Goal: Task Accomplishment & Management: Manage account settings

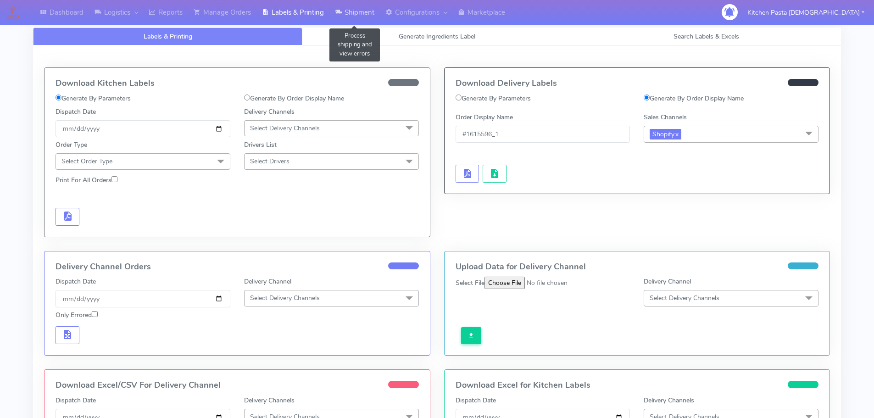
click at [345, 15] on link "Shipment" at bounding box center [354, 12] width 50 height 25
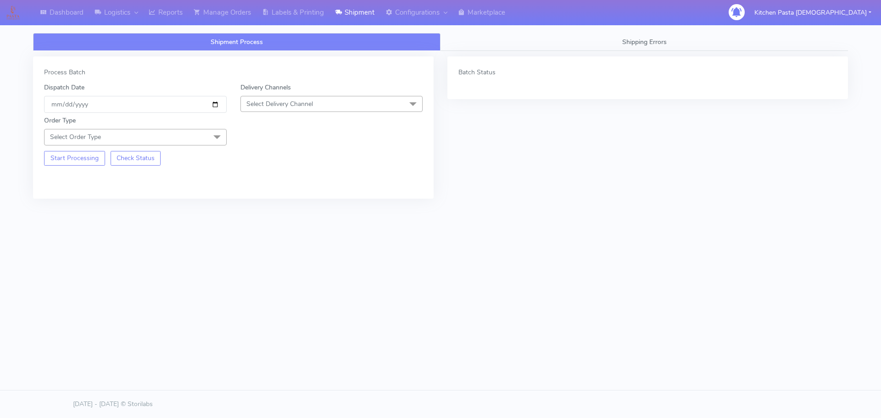
click at [331, 111] on span "Select Delivery Channel" at bounding box center [331, 104] width 183 height 16
click at [264, 204] on div "Yodel" at bounding box center [331, 207] width 173 height 10
click at [189, 136] on span "Select Order Type" at bounding box center [135, 137] width 183 height 16
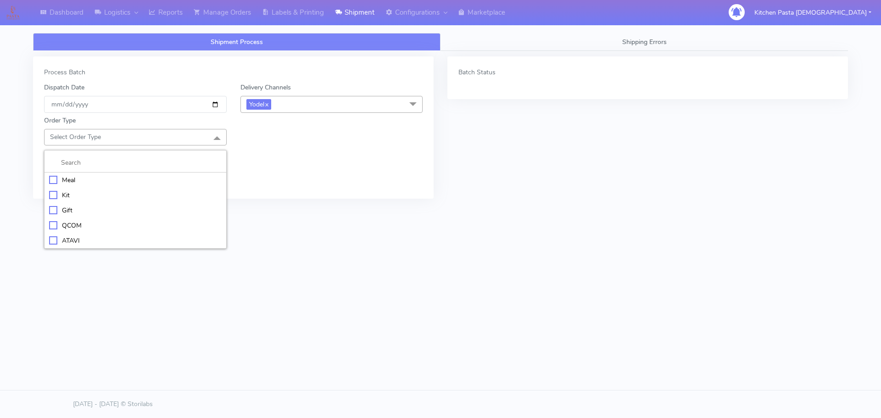
click at [63, 184] on div "Meal" at bounding box center [135, 180] width 173 height 10
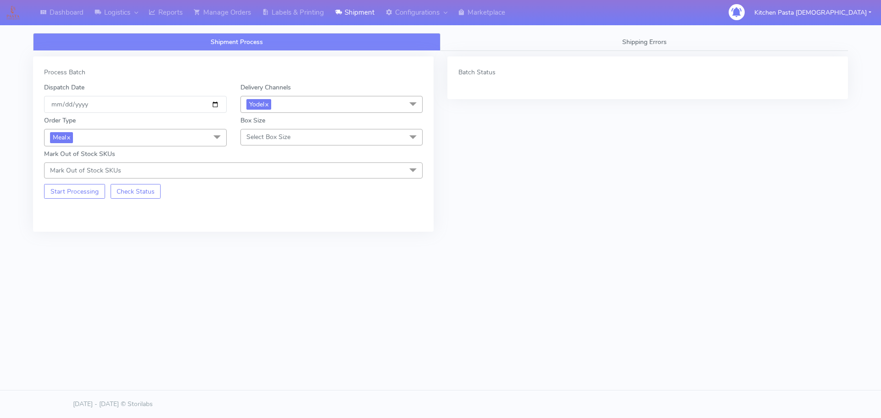
click at [282, 134] on span "Select Box Size" at bounding box center [268, 137] width 44 height 9
click at [251, 237] on div "Mega" at bounding box center [331, 241] width 173 height 10
click at [81, 192] on button "Start Processing" at bounding box center [74, 191] width 61 height 15
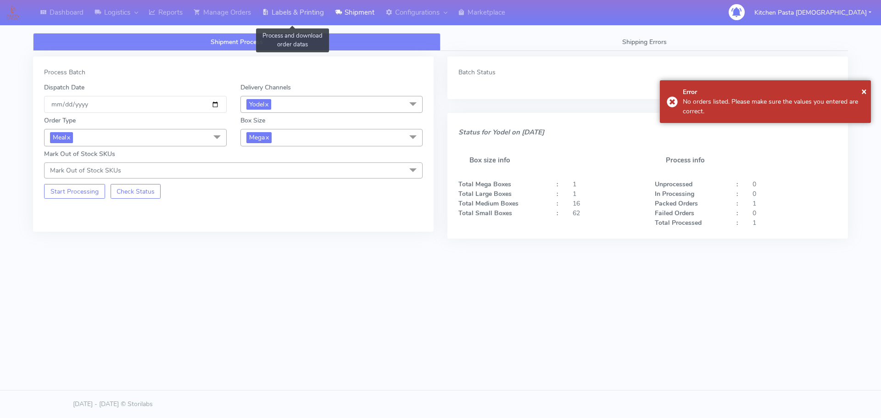
click at [315, 20] on link "Labels & Printing" at bounding box center [292, 12] width 73 height 25
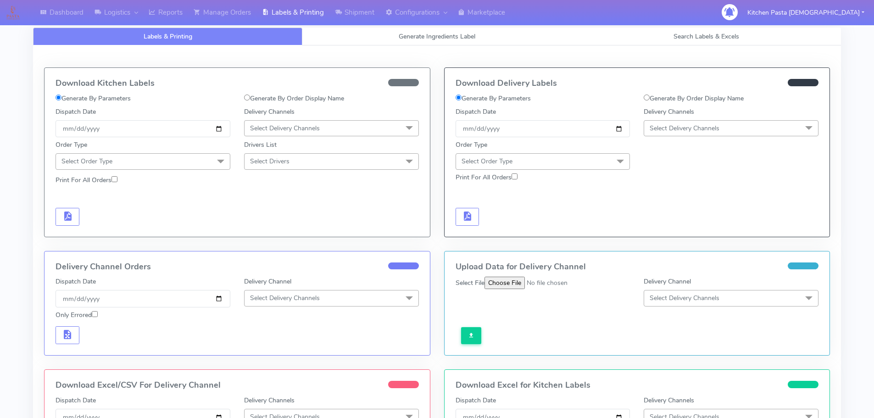
click at [471, 176] on label "Print For All Orders" at bounding box center [487, 178] width 62 height 10
click at [512, 176] on input "Print For All Orders" at bounding box center [515, 176] width 6 height 6
click at [658, 134] on span "Select Delivery Channels" at bounding box center [731, 128] width 175 height 16
click at [657, 229] on div "Yodel" at bounding box center [731, 232] width 165 height 10
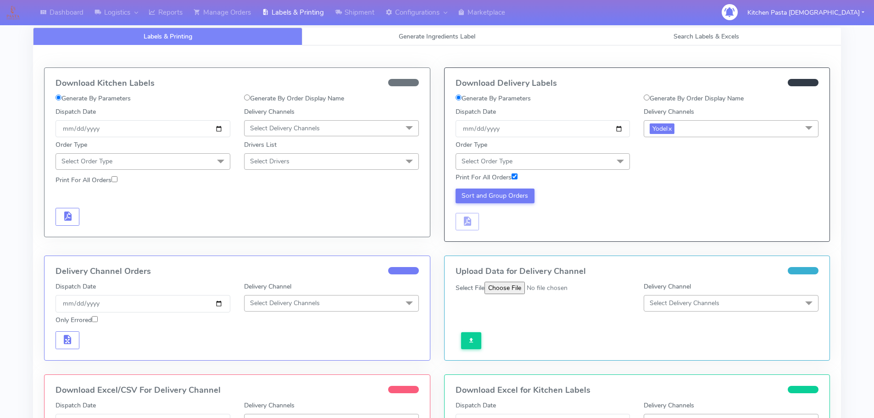
click at [595, 163] on span "Select Order Type" at bounding box center [543, 161] width 175 height 16
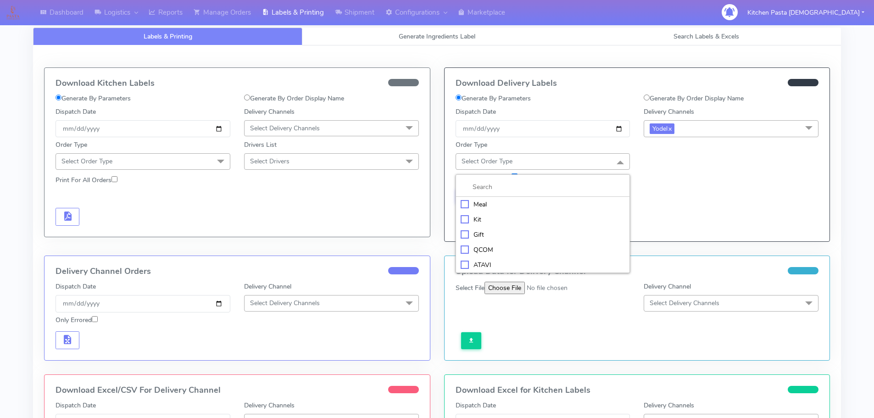
click at [563, 201] on div "Meal" at bounding box center [543, 205] width 165 height 10
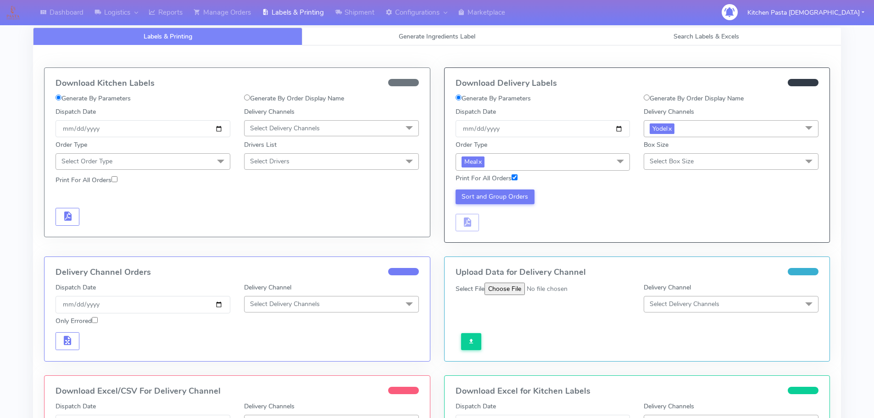
click at [652, 161] on span "Select Box Size" at bounding box center [672, 161] width 44 height 9
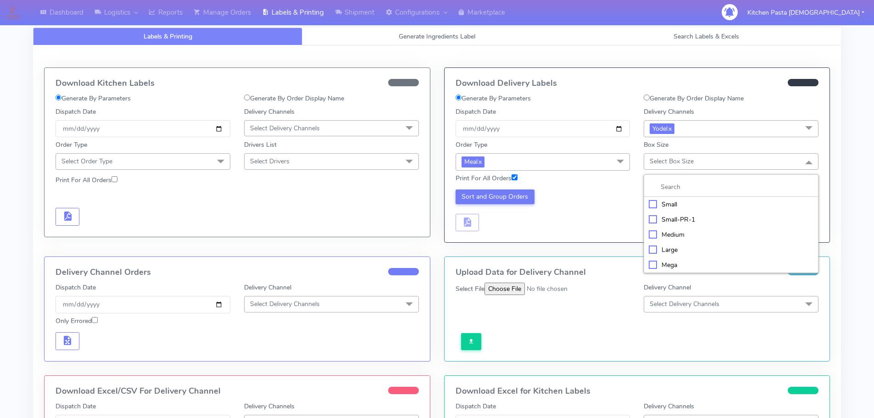
click at [663, 264] on div "Mega" at bounding box center [731, 265] width 165 height 10
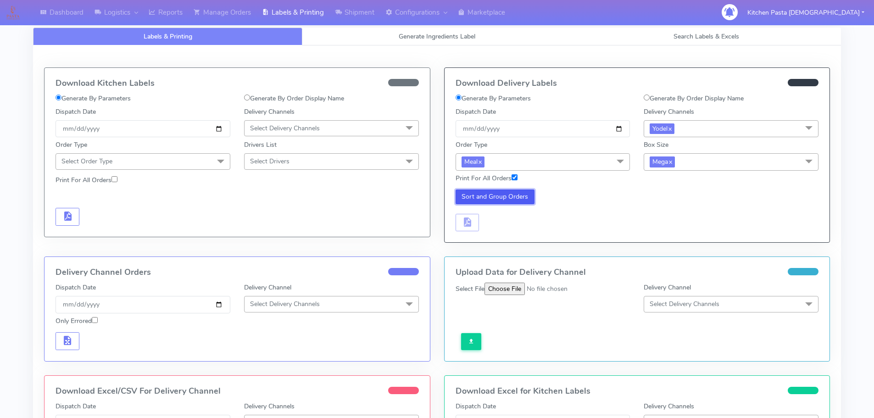
click at [477, 194] on button "Sort and Group Orders" at bounding box center [495, 196] width 79 height 15
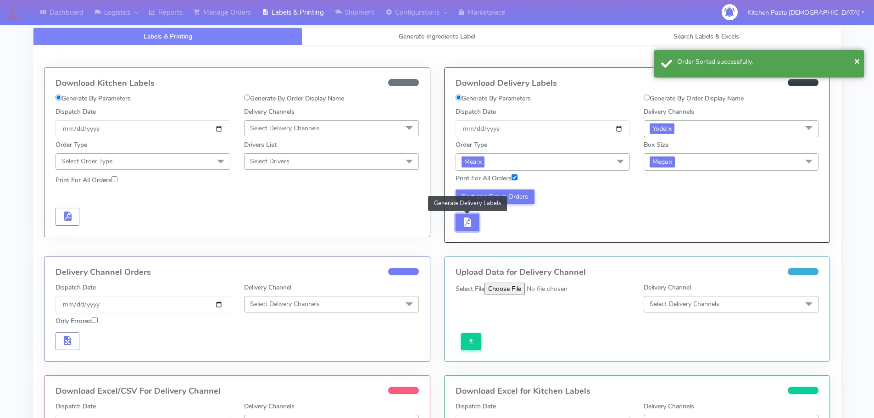
click at [466, 225] on span "button" at bounding box center [467, 224] width 11 height 9
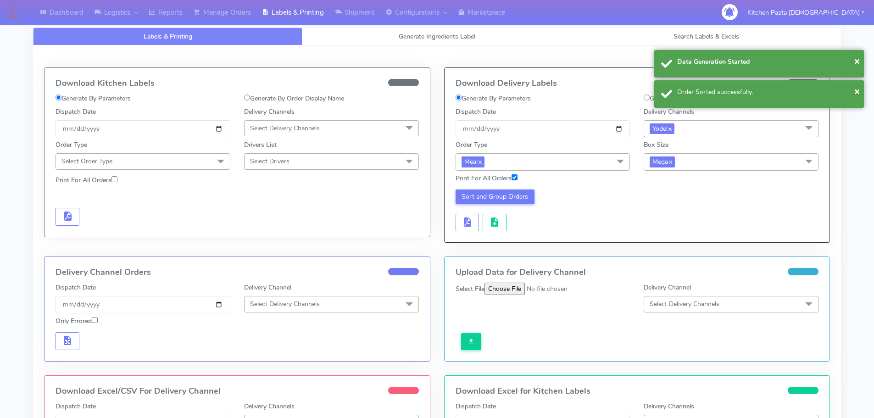
click at [480, 225] on div "Sort and Group Orders" at bounding box center [543, 210] width 189 height 42
click at [490, 223] on span "button" at bounding box center [494, 224] width 11 height 9
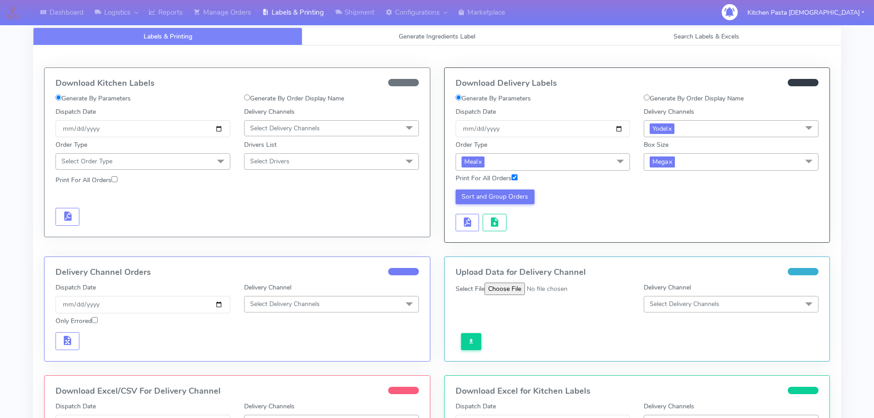
click at [691, 160] on span "Mega x" at bounding box center [731, 161] width 175 height 17
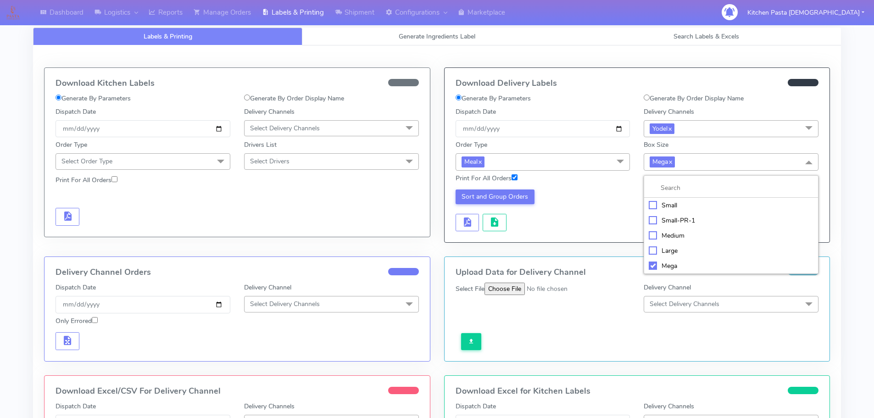
click at [666, 235] on div "Medium" at bounding box center [731, 236] width 165 height 10
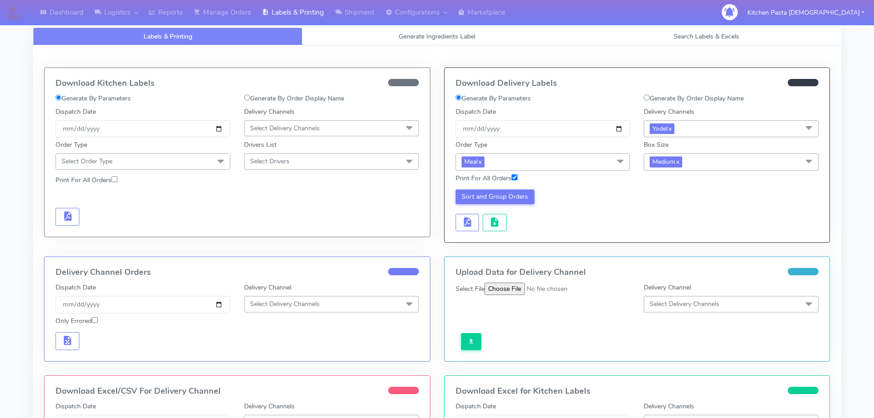
click at [509, 178] on label "Print For All Orders" at bounding box center [487, 178] width 62 height 10
click at [512, 178] on input "Print For All Orders" at bounding box center [515, 177] width 6 height 6
checkbox input "false"
click at [482, 195] on button "Sort and Group Orders" at bounding box center [495, 196] width 79 height 15
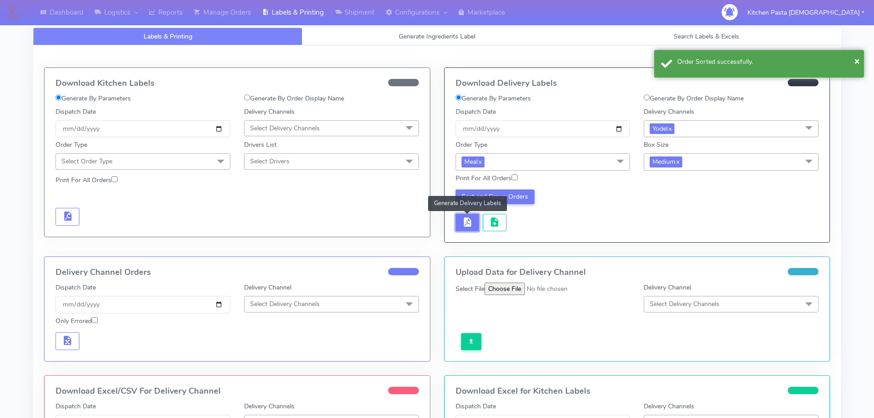
click at [468, 224] on span "button" at bounding box center [467, 224] width 11 height 9
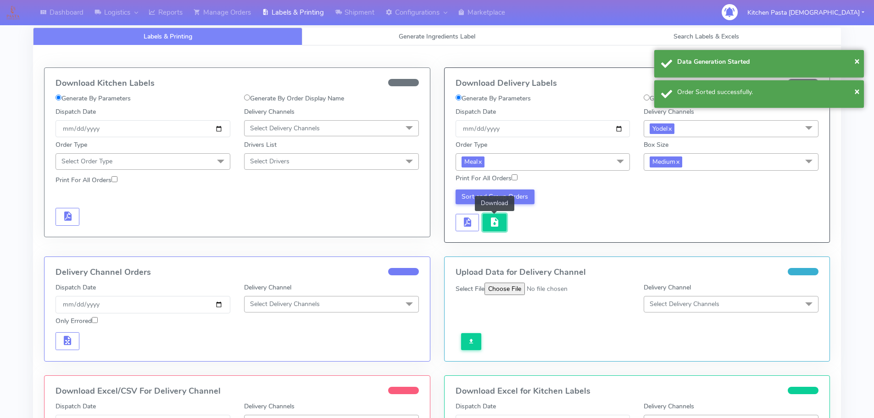
click at [505, 227] on button "button" at bounding box center [495, 223] width 24 height 18
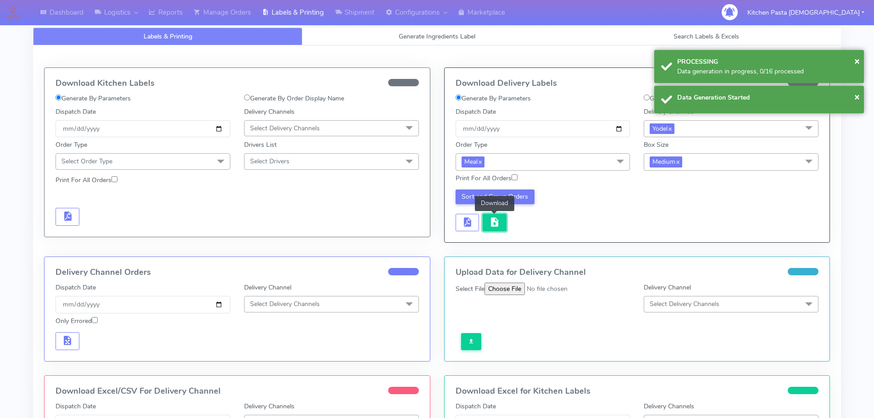
click at [505, 227] on button "button" at bounding box center [495, 223] width 24 height 18
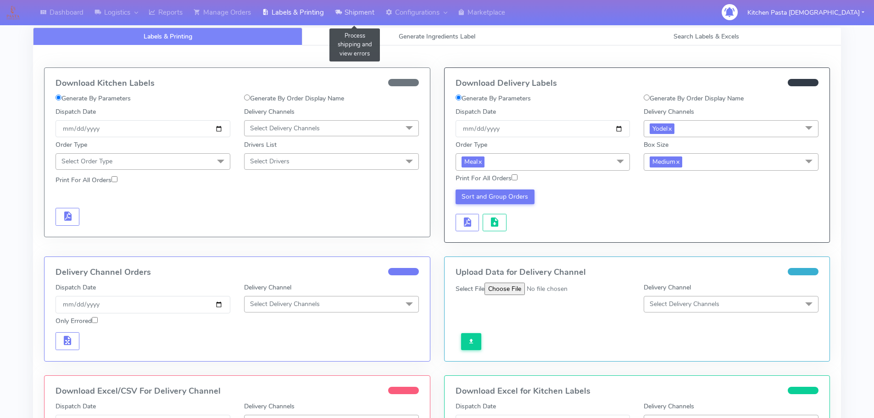
click at [343, 6] on link "Shipment" at bounding box center [354, 12] width 50 height 25
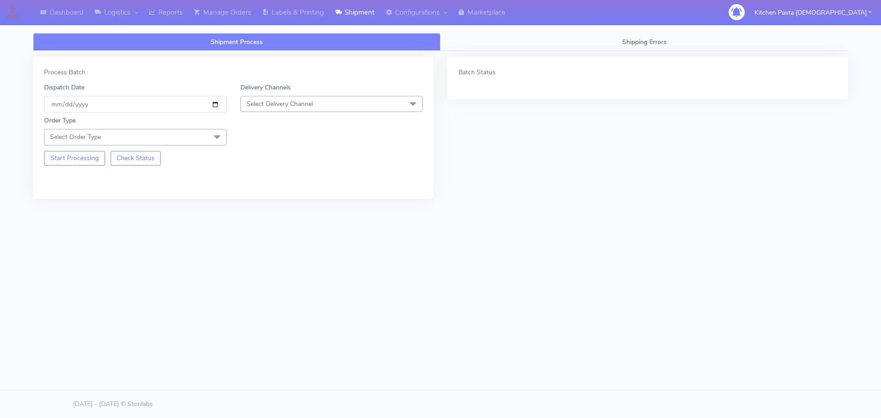
click at [338, 100] on span "Select Delivery Channel" at bounding box center [331, 104] width 183 height 16
click at [272, 203] on div "Yodel" at bounding box center [331, 207] width 173 height 10
drag, startPoint x: 209, startPoint y: 136, endPoint x: 149, endPoint y: 167, distance: 67.7
click at [209, 136] on span at bounding box center [217, 137] width 18 height 17
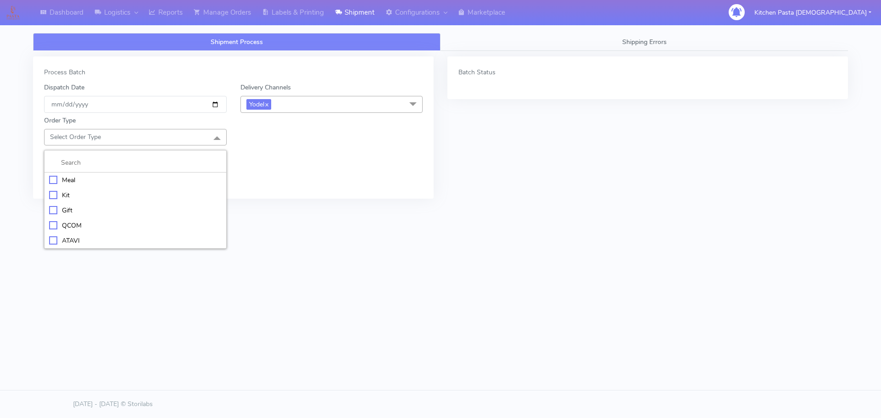
click at [145, 180] on div "Meal" at bounding box center [135, 180] width 173 height 10
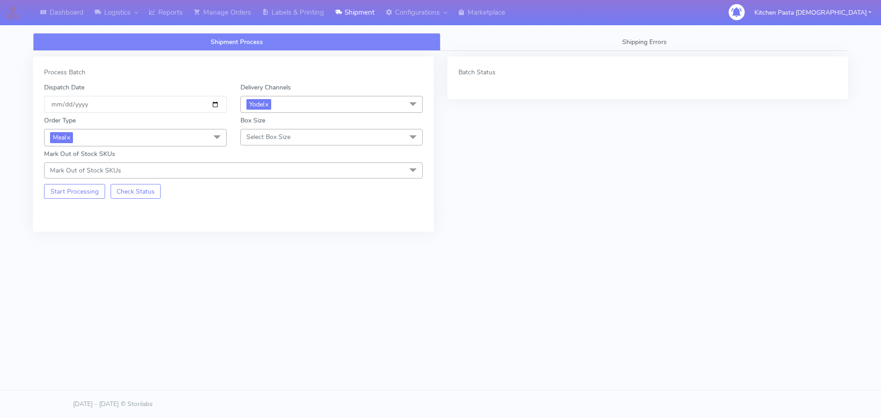
click at [258, 137] on span "Select Box Size" at bounding box center [268, 137] width 44 height 9
click at [266, 181] on div "Small" at bounding box center [331, 180] width 173 height 10
click at [84, 193] on button "Start Processing" at bounding box center [74, 191] width 61 height 15
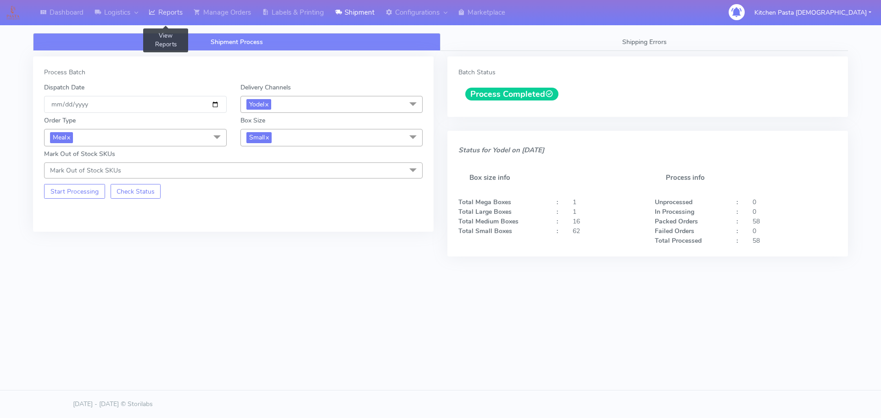
click at [156, 12] on icon at bounding box center [152, 12] width 7 height 9
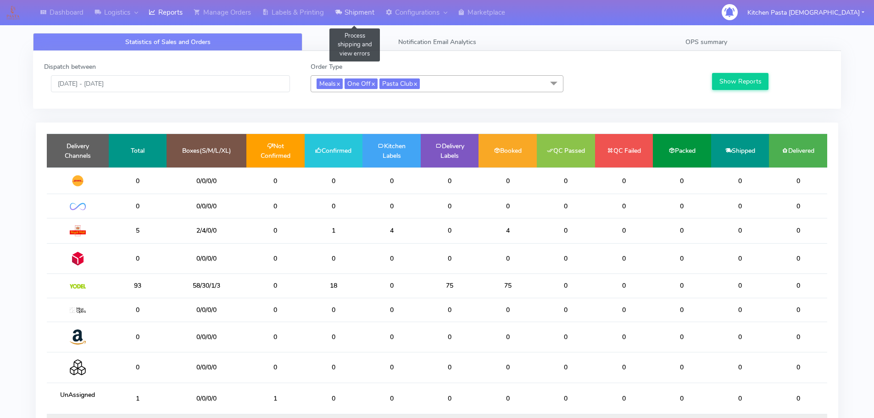
click at [346, 12] on link "Shipment" at bounding box center [354, 12] width 50 height 25
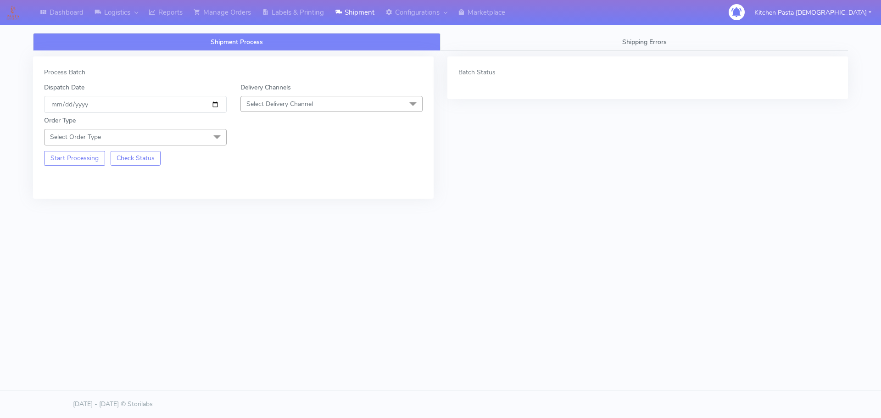
drag, startPoint x: 321, startPoint y: 96, endPoint x: 301, endPoint y: 129, distance: 38.9
click at [322, 96] on span "Select Delivery Channel" at bounding box center [331, 104] width 183 height 16
click at [269, 212] on div "Yodel" at bounding box center [331, 207] width 173 height 10
click at [204, 139] on span "Select Order Type" at bounding box center [135, 137] width 183 height 16
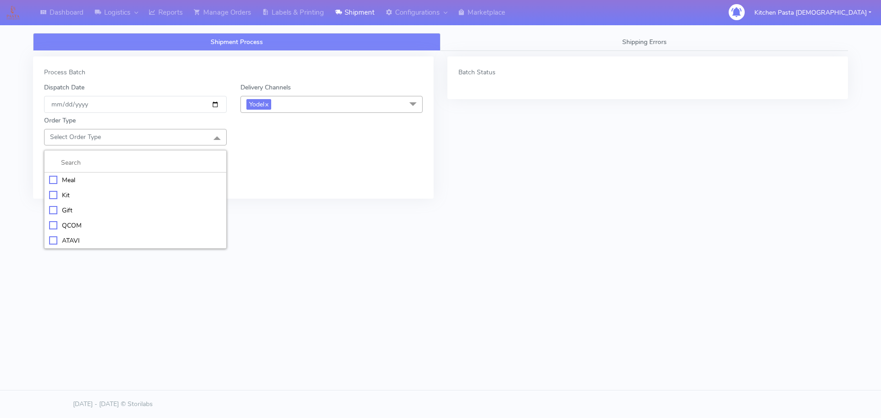
click at [128, 175] on div "Meal" at bounding box center [135, 180] width 173 height 10
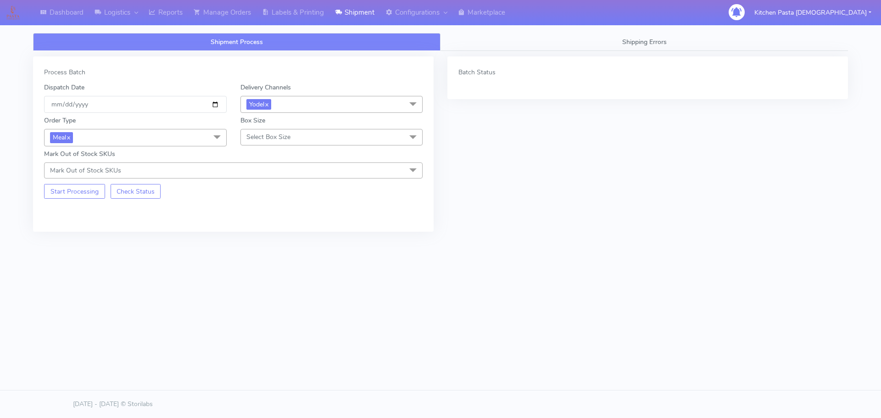
click at [312, 142] on span "Select Box Size" at bounding box center [331, 137] width 183 height 16
click at [269, 235] on li "Mega" at bounding box center [332, 240] width 182 height 15
click at [99, 192] on button "Start Processing" at bounding box center [74, 191] width 61 height 15
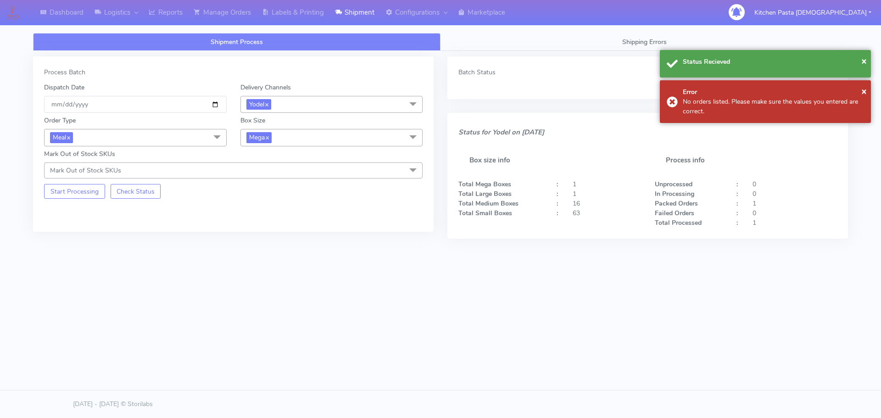
click at [331, 141] on span "Mega x" at bounding box center [331, 137] width 183 height 17
click at [269, 222] on div "Large" at bounding box center [331, 227] width 173 height 10
click at [94, 187] on button "Start Processing" at bounding box center [74, 191] width 61 height 15
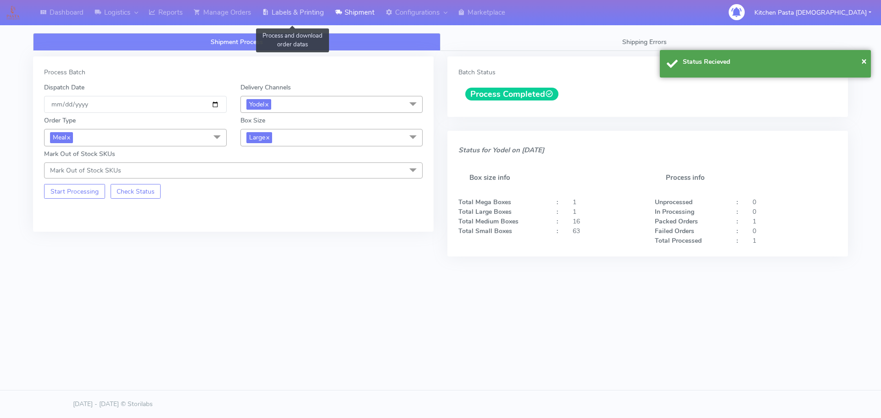
click at [277, 14] on link "Labels & Printing" at bounding box center [292, 12] width 73 height 25
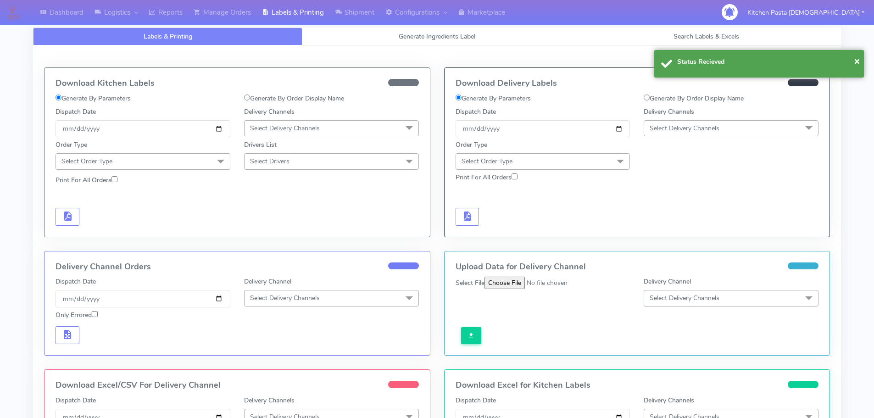
click at [752, 135] on span "Select Delivery Channels" at bounding box center [731, 128] width 175 height 16
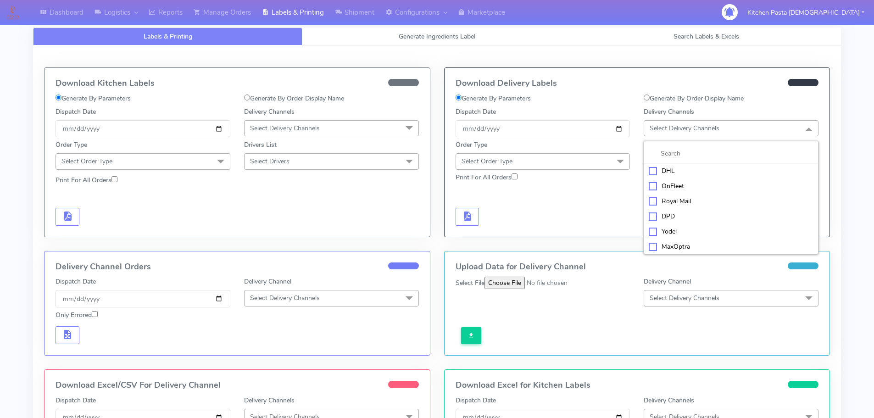
click at [701, 234] on div "Yodel" at bounding box center [731, 232] width 165 height 10
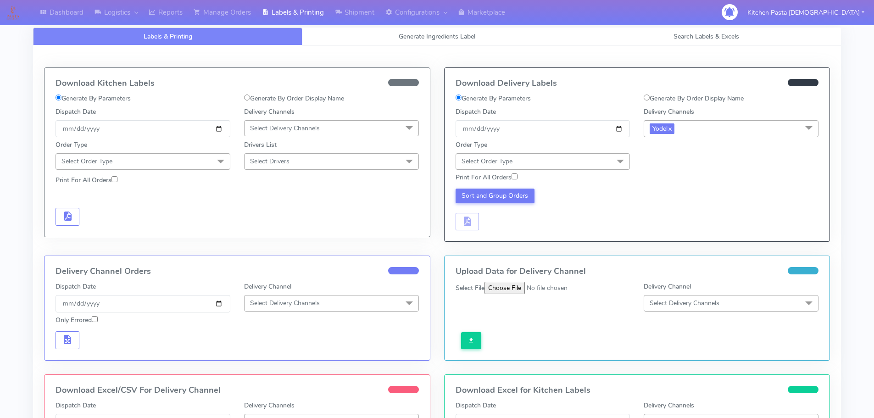
click at [583, 155] on span "Select Order Type" at bounding box center [543, 161] width 175 height 16
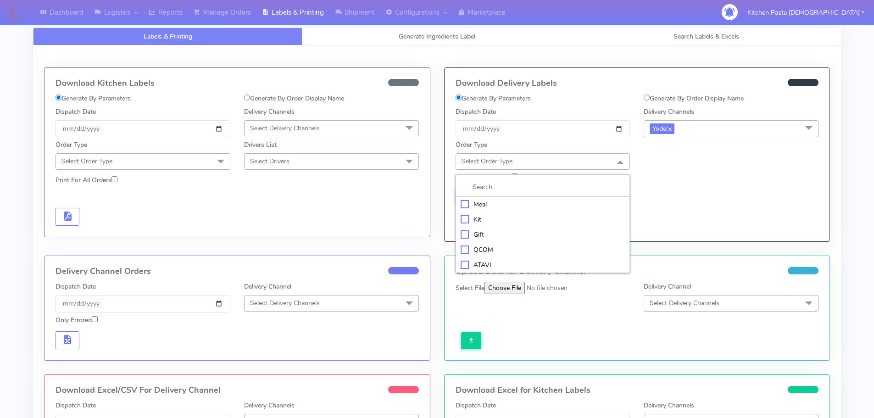
click at [537, 204] on div "Meal" at bounding box center [543, 205] width 165 height 10
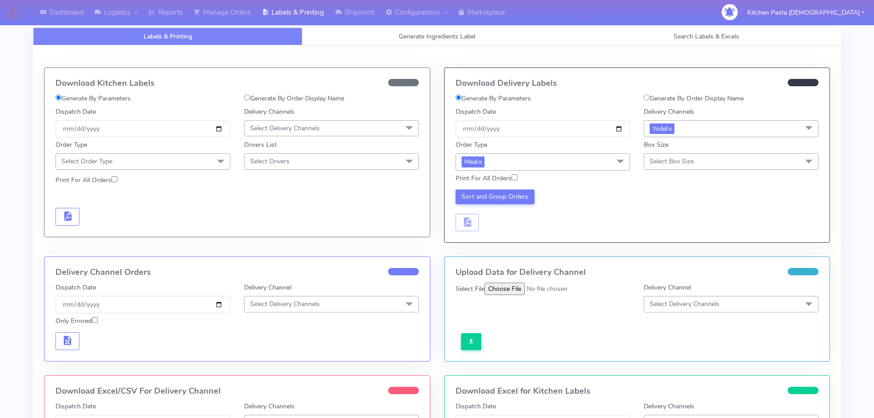
click at [679, 160] on span "Select Box Size" at bounding box center [672, 161] width 44 height 9
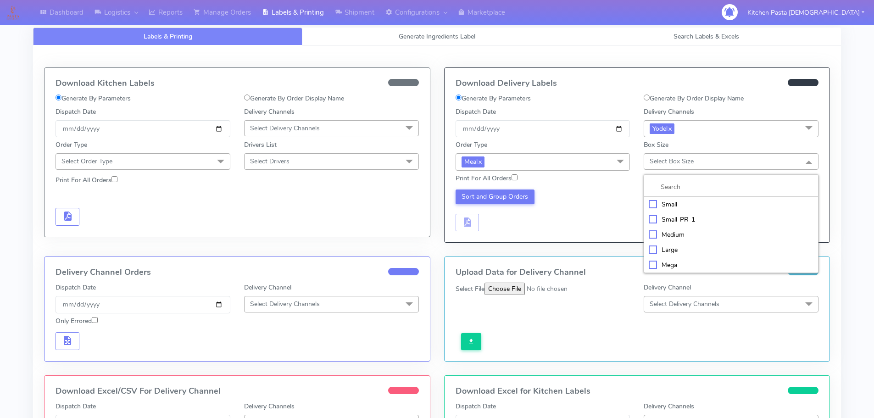
click at [673, 248] on div "Large" at bounding box center [731, 250] width 165 height 10
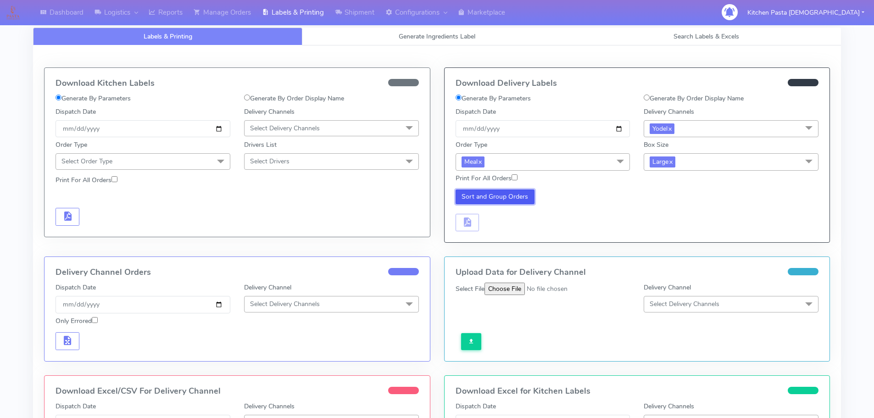
click at [508, 196] on button "Sort and Group Orders" at bounding box center [495, 196] width 79 height 15
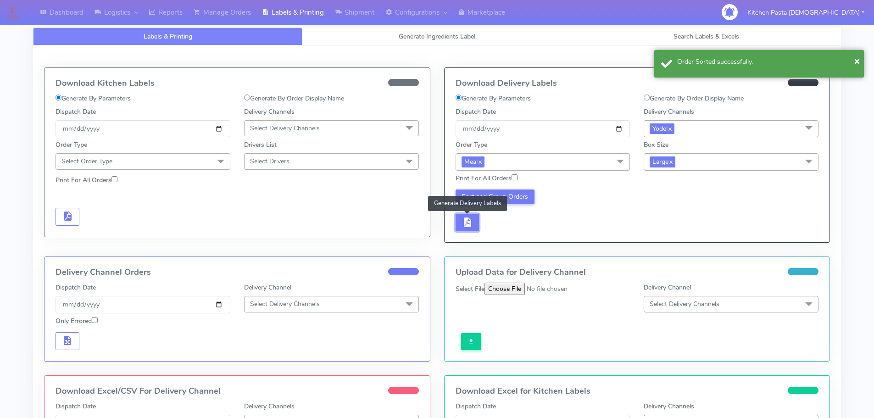
click at [473, 228] on button "button" at bounding box center [468, 223] width 24 height 18
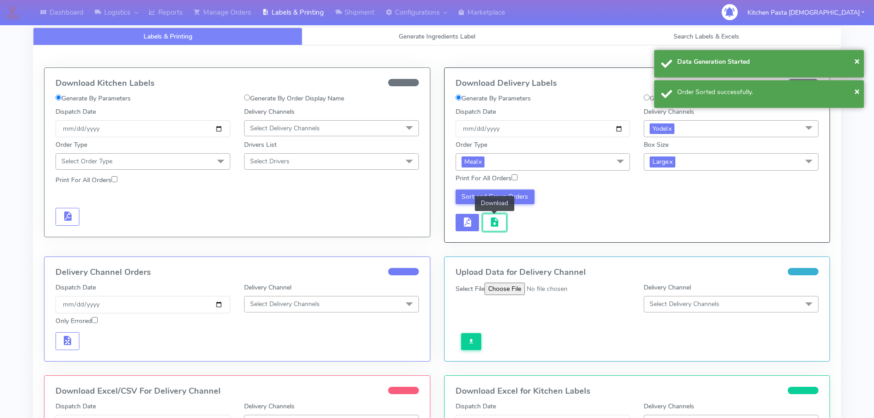
click at [491, 227] on span "button" at bounding box center [494, 224] width 11 height 9
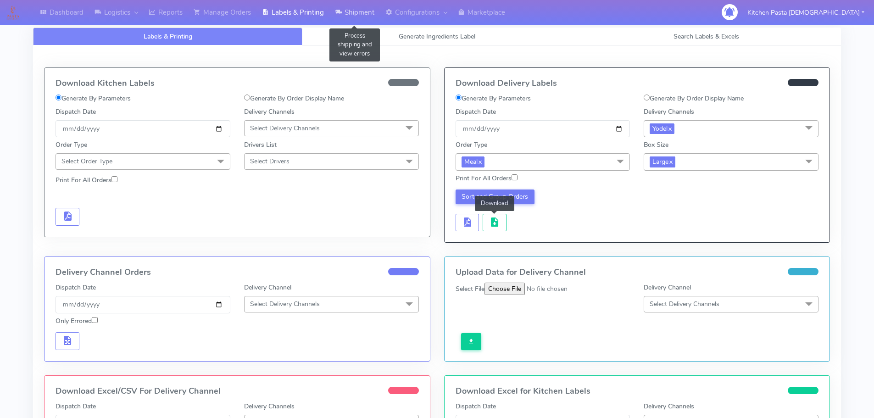
click at [378, 6] on link "Shipment" at bounding box center [354, 12] width 50 height 25
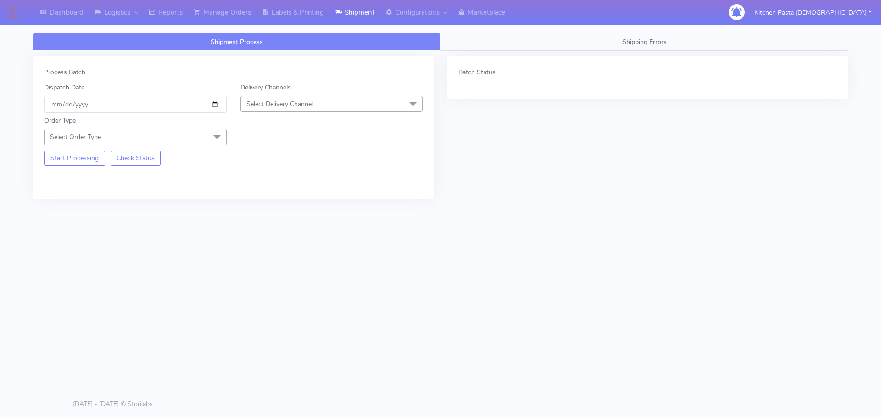
click at [333, 105] on span "Select Delivery Channel" at bounding box center [331, 104] width 183 height 16
click at [254, 204] on div "Yodel" at bounding box center [331, 207] width 173 height 10
drag, startPoint x: 194, startPoint y: 138, endPoint x: 188, endPoint y: 142, distance: 7.9
click at [195, 138] on span "Select Order Type" at bounding box center [135, 137] width 183 height 16
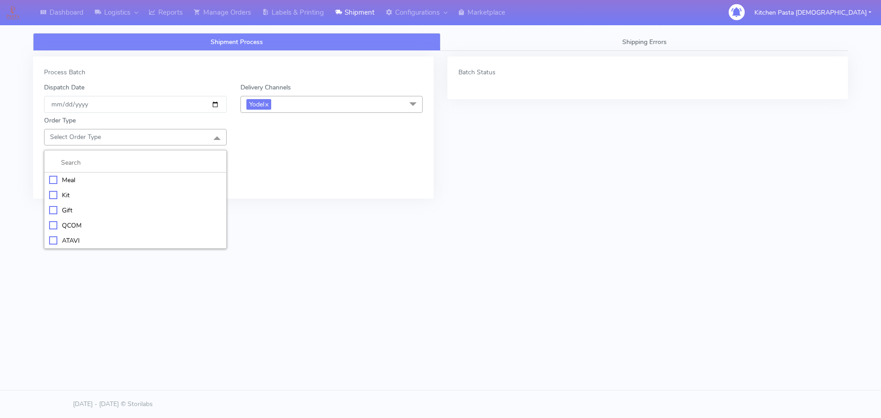
click at [96, 189] on li "Kit" at bounding box center [136, 195] width 182 height 15
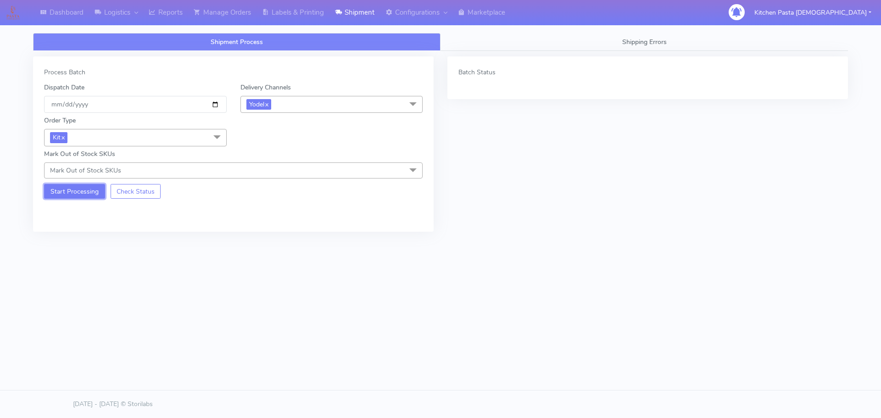
click at [88, 187] on button "Start Processing" at bounding box center [74, 191] width 61 height 15
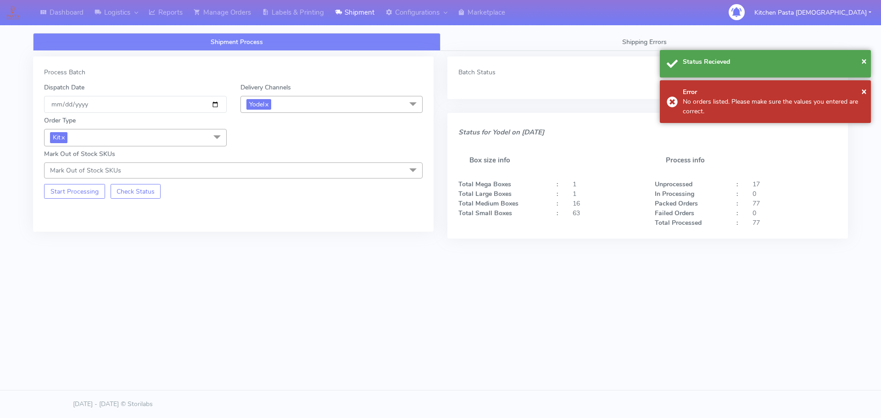
click at [136, 134] on span "Kit x" at bounding box center [135, 137] width 183 height 17
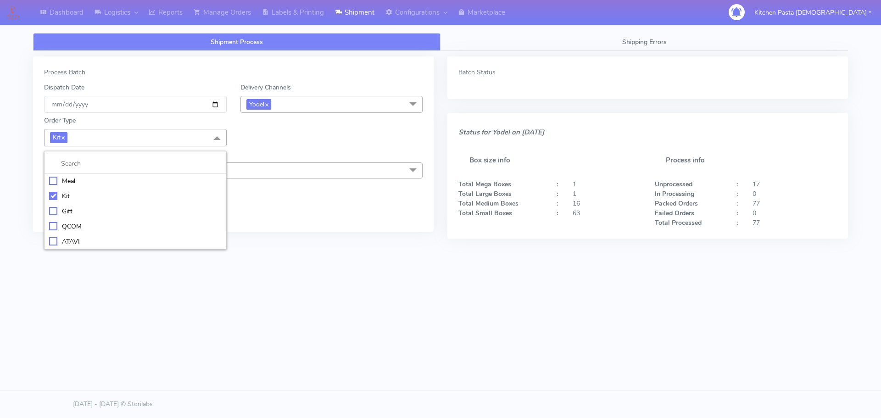
drag, startPoint x: 66, startPoint y: 240, endPoint x: 64, endPoint y: 217, distance: 23.5
click at [67, 241] on div "ATAVI" at bounding box center [135, 242] width 173 height 10
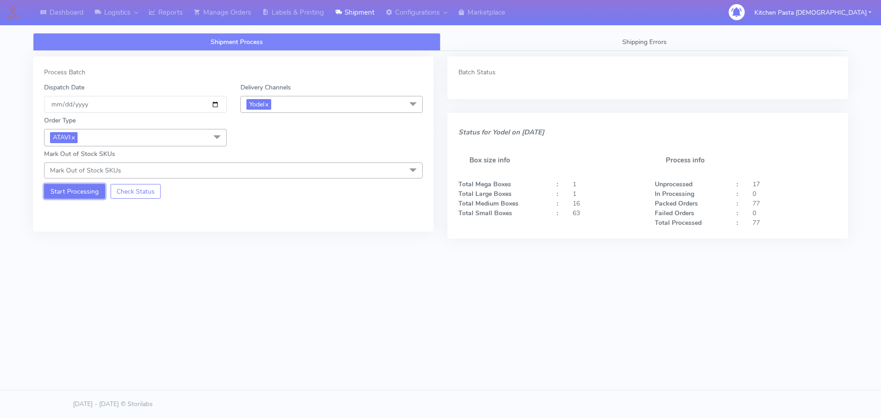
click at [67, 197] on button "Start Processing" at bounding box center [74, 191] width 61 height 15
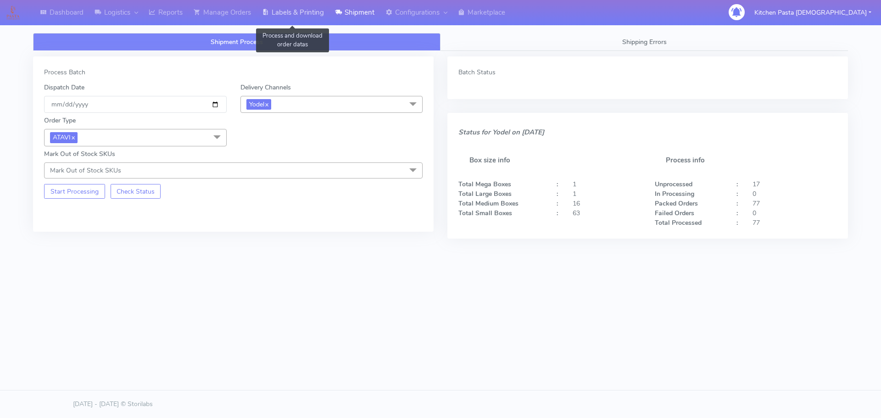
click at [306, 13] on link "Labels & Printing" at bounding box center [292, 12] width 73 height 25
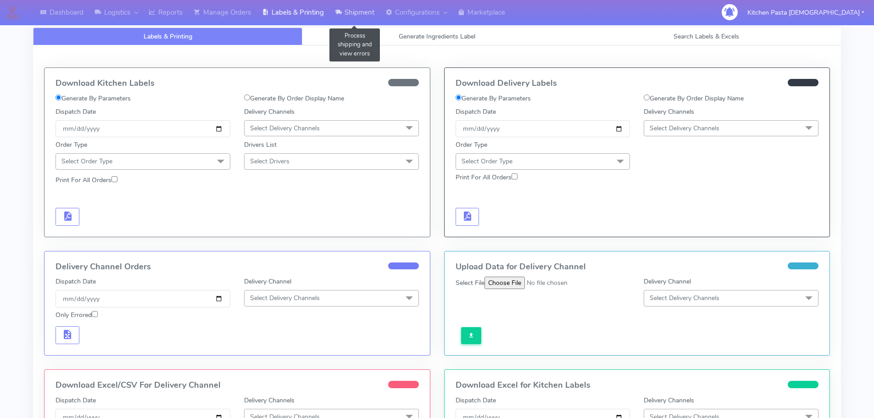
click at [336, 15] on link "Shipment" at bounding box center [354, 12] width 50 height 25
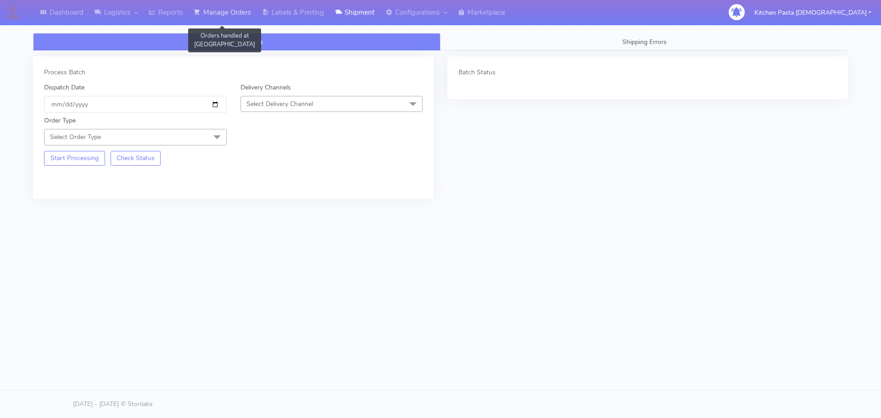
click at [247, 6] on link "Manage Orders" at bounding box center [222, 12] width 68 height 25
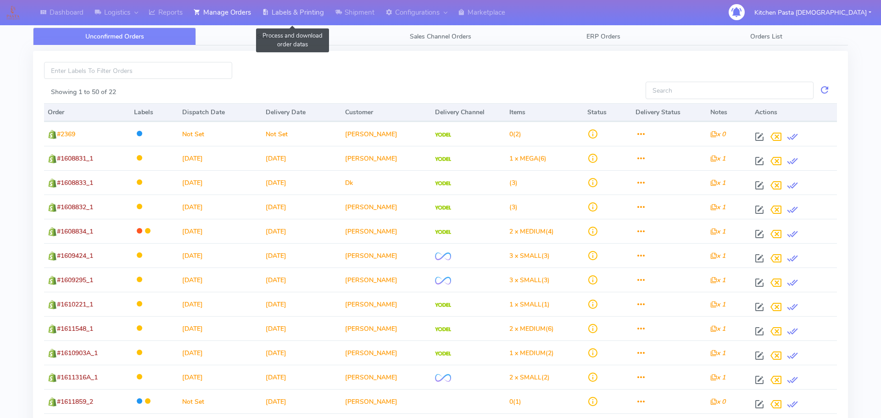
click at [298, 17] on link "Labels & Printing" at bounding box center [292, 12] width 73 height 25
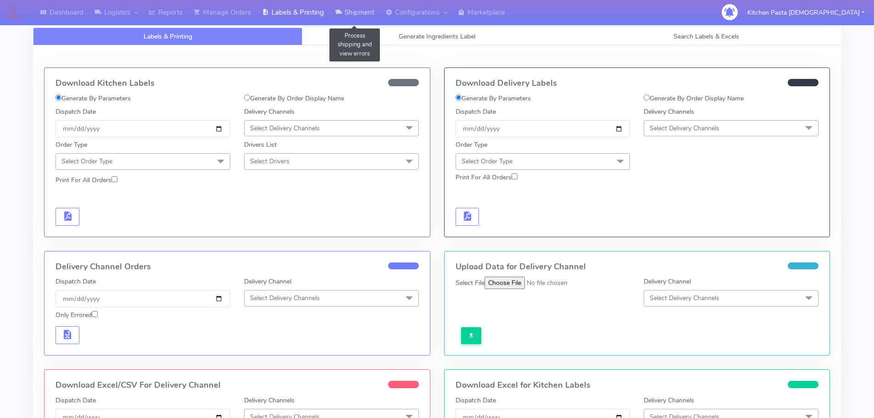
click at [346, 13] on link "Shipment" at bounding box center [354, 12] width 50 height 25
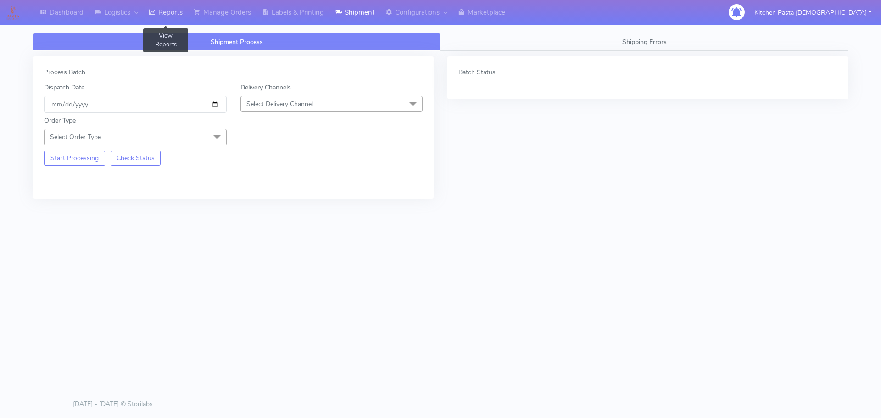
click at [168, 16] on link "Reports" at bounding box center [165, 12] width 45 height 25
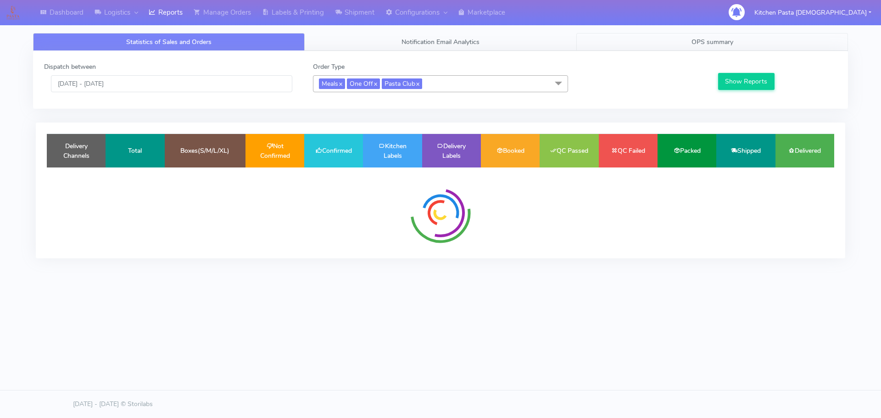
click at [673, 43] on link "OPS summary" at bounding box center [712, 42] width 272 height 18
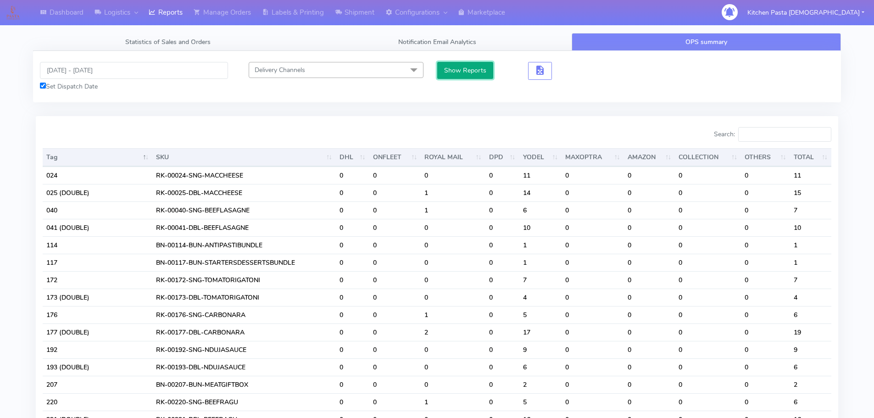
click at [475, 70] on button "Show Reports" at bounding box center [465, 70] width 56 height 17
click at [542, 68] on span "button" at bounding box center [540, 72] width 11 height 9
click at [570, 74] on span "button" at bounding box center [573, 72] width 11 height 9
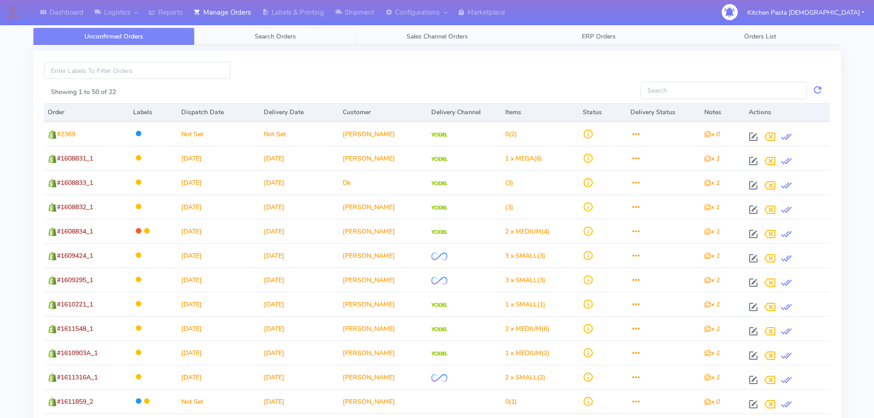
click at [261, 35] on span "Search Orders" at bounding box center [275, 36] width 41 height 9
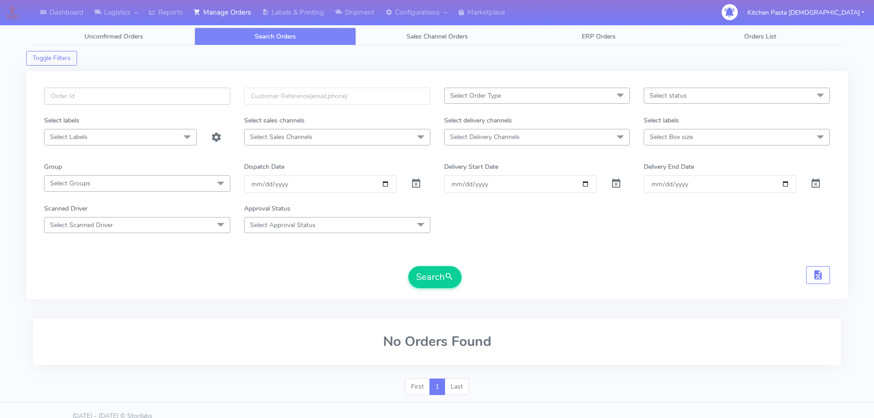
paste input "#1615465_1"
type input "#1615465_1"
click at [432, 285] on button "Search" at bounding box center [434, 277] width 53 height 22
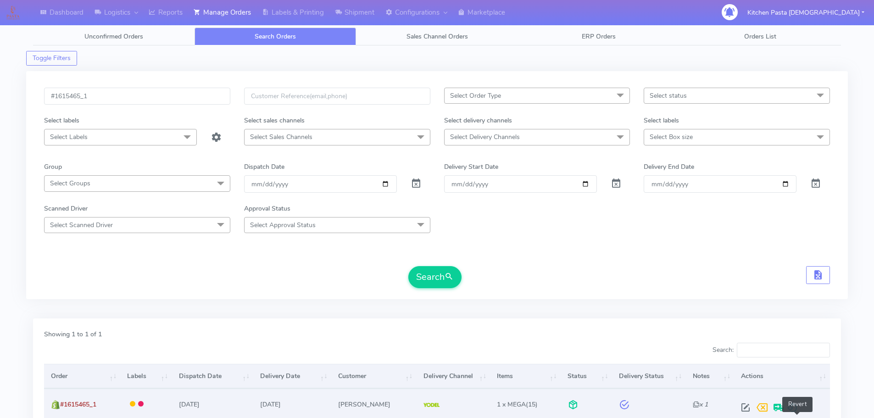
click at [794, 413] on span at bounding box center [792, 409] width 11 height 9
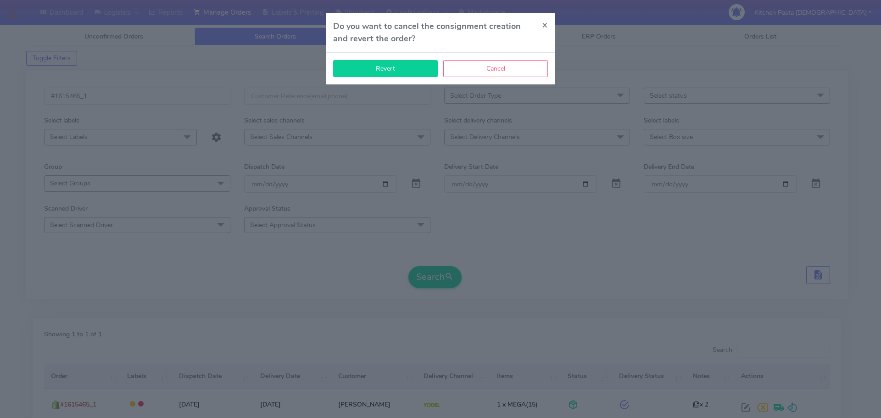
click at [390, 70] on button "Revert" at bounding box center [385, 68] width 105 height 17
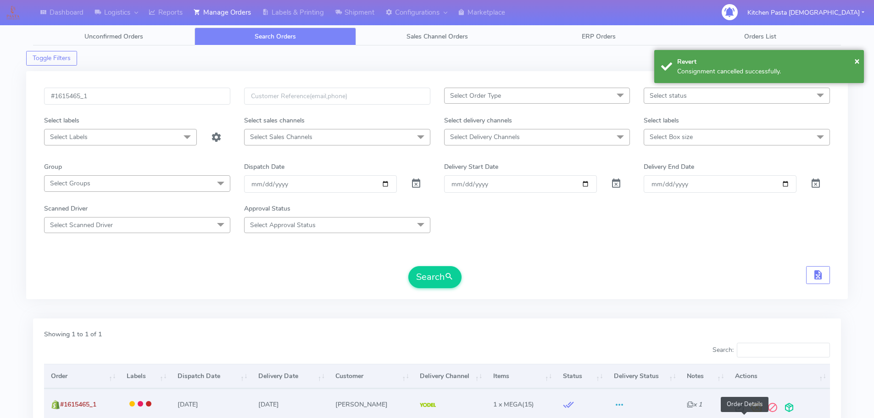
click at [744, 414] on span at bounding box center [739, 409] width 17 height 9
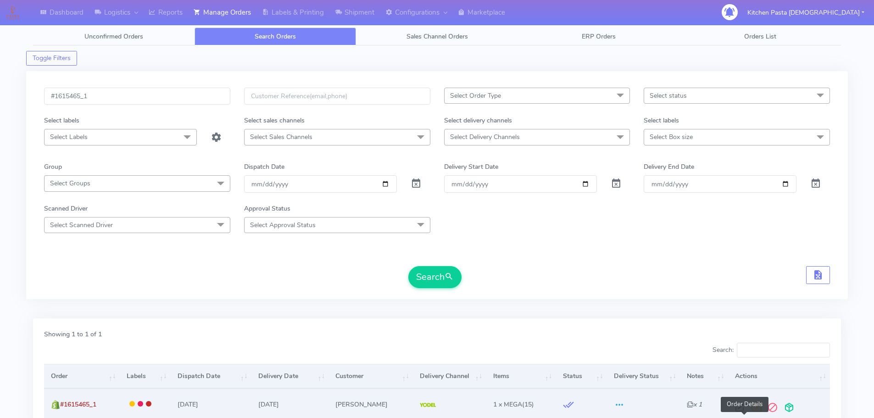
select select "5"
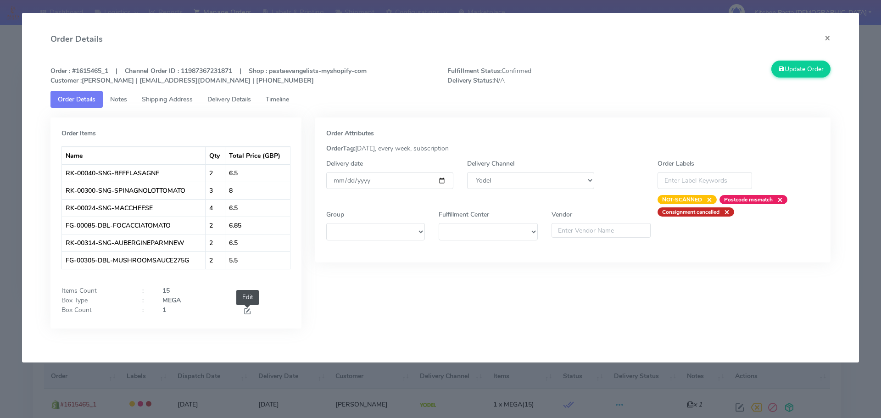
click at [245, 310] on span at bounding box center [247, 312] width 8 height 9
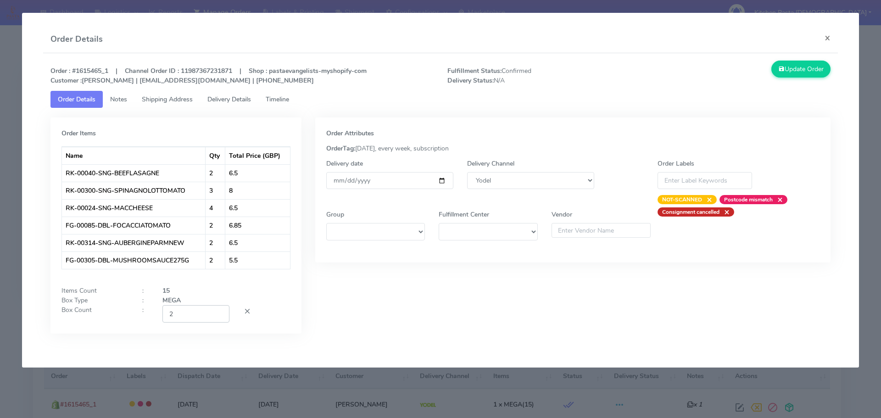
click at [220, 309] on input "2" at bounding box center [195, 313] width 67 height 17
type input "3"
click at [220, 309] on input "3" at bounding box center [195, 313] width 67 height 17
click at [790, 69] on button "Update Order" at bounding box center [801, 69] width 60 height 17
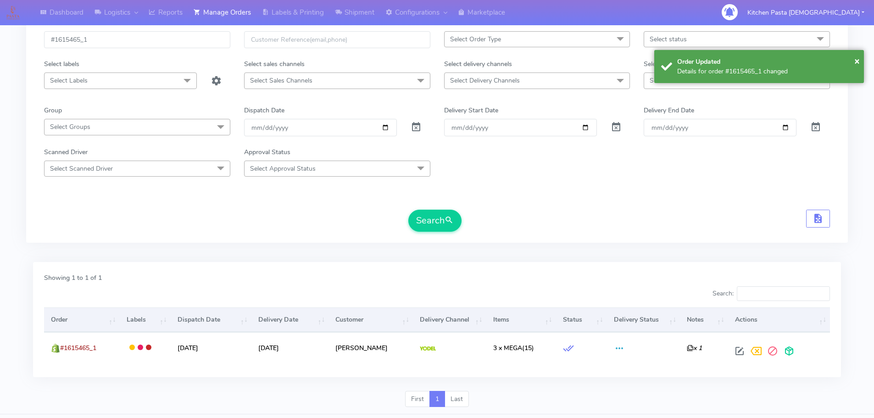
scroll to position [90, 0]
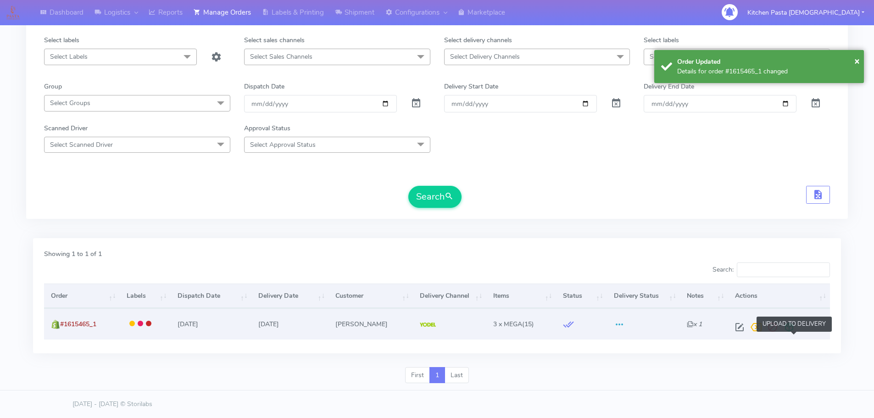
click at [791, 325] on span at bounding box center [789, 329] width 17 height 9
click at [754, 329] on span at bounding box center [753, 329] width 17 height 9
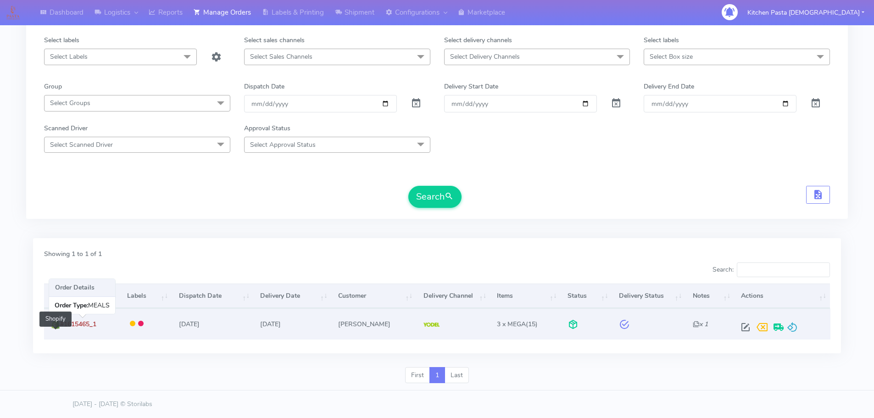
drag, startPoint x: 104, startPoint y: 322, endPoint x: 58, endPoint y: 326, distance: 45.6
click at [58, 326] on td "#1615465_1 Shopify" at bounding box center [82, 323] width 76 height 31
copy span "#1615465_1"
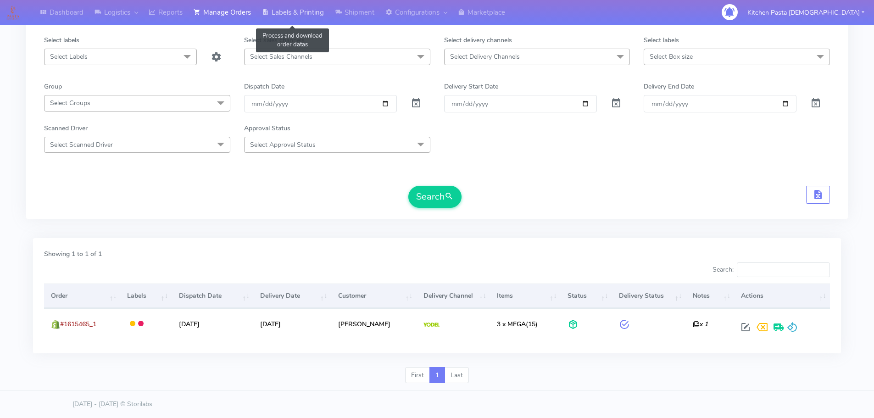
click at [304, 16] on link "Labels & Printing" at bounding box center [292, 12] width 73 height 25
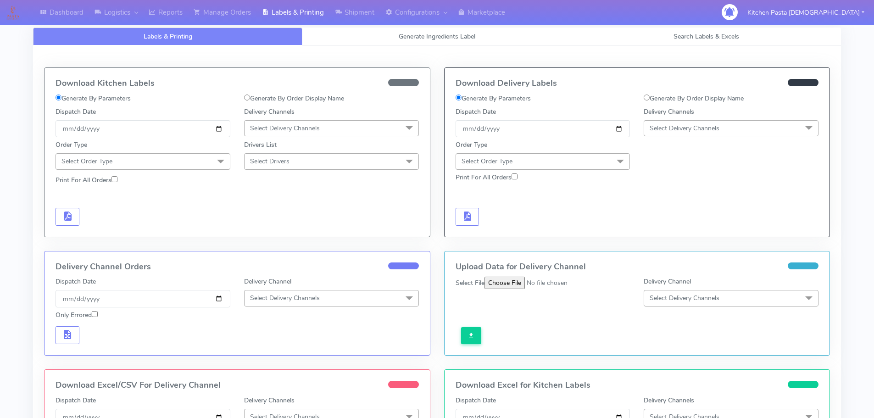
click at [689, 97] on label "Generate By Order Display Name" at bounding box center [694, 99] width 100 height 10
click at [650, 97] on input "Generate By Order Display Name" at bounding box center [647, 98] width 6 height 6
radio input "true"
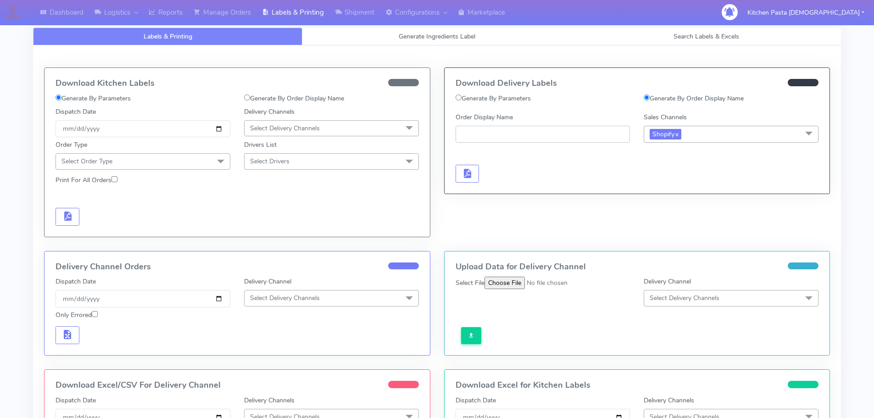
paste input "#1615465_1"
type input "#1615465_1"
click at [457, 175] on button "button" at bounding box center [468, 174] width 24 height 18
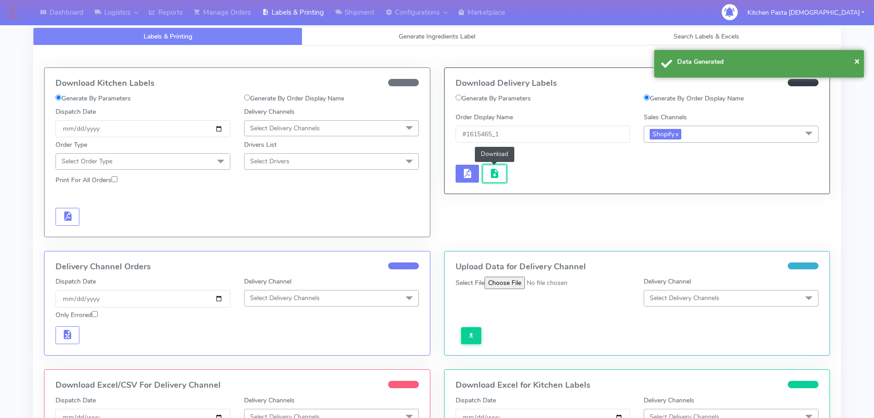
click at [484, 178] on button "button" at bounding box center [495, 174] width 24 height 18
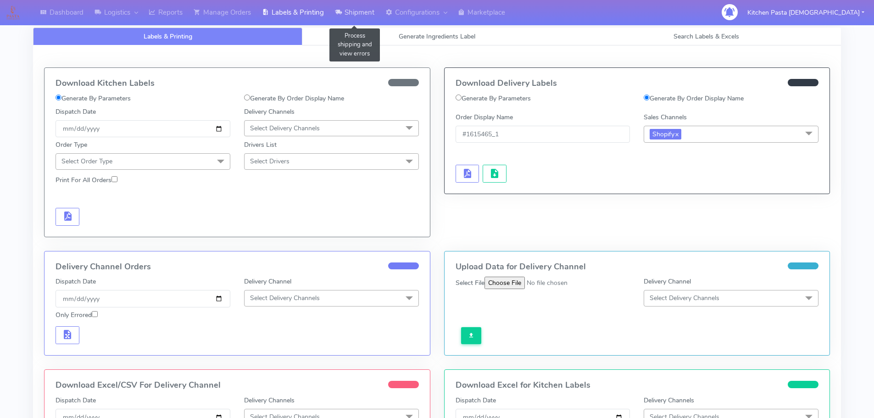
click at [344, 16] on link "Shipment" at bounding box center [354, 12] width 50 height 25
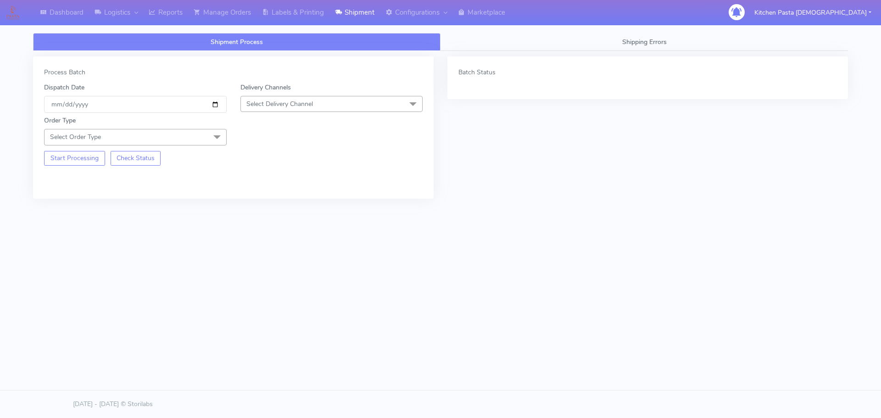
click at [285, 106] on span "Select Delivery Channel" at bounding box center [279, 104] width 67 height 9
click at [269, 213] on li "Yodel" at bounding box center [332, 207] width 182 height 15
click at [189, 137] on span "Select Order Type" at bounding box center [135, 137] width 183 height 16
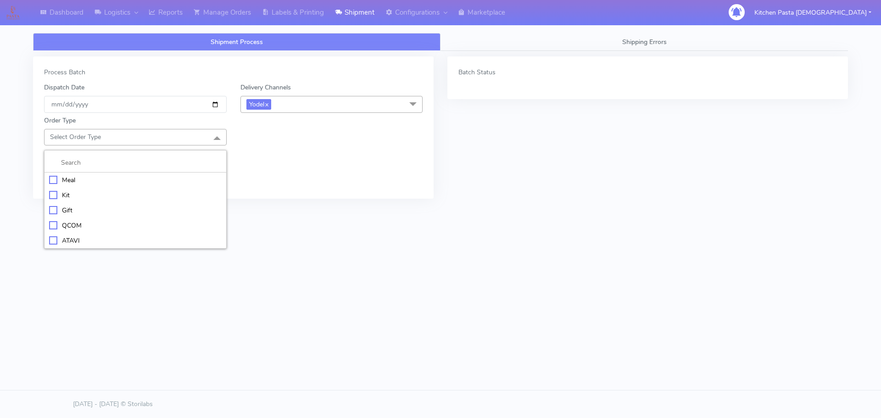
click at [114, 173] on li "Meal" at bounding box center [136, 180] width 182 height 15
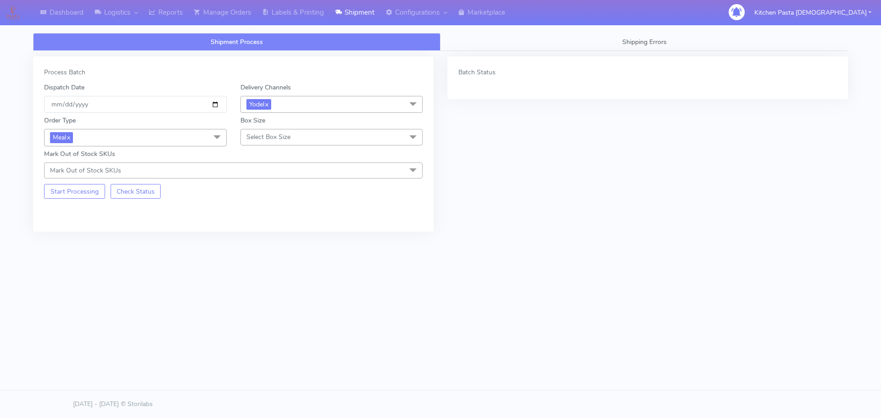
click at [302, 140] on span "Select Box Size" at bounding box center [331, 137] width 183 height 16
drag, startPoint x: 274, startPoint y: 210, endPoint x: 202, endPoint y: 197, distance: 73.3
click at [275, 210] on div "Medium" at bounding box center [331, 211] width 173 height 10
click at [90, 195] on button "Start Processing" at bounding box center [74, 191] width 61 height 15
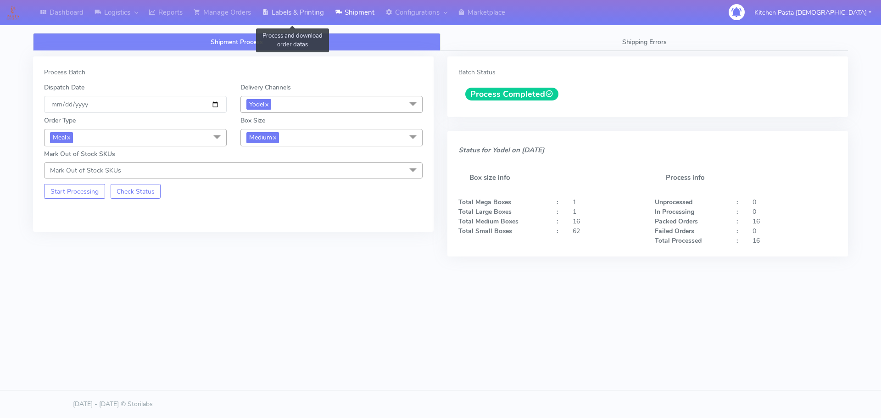
click at [299, 12] on link "Labels & Printing" at bounding box center [292, 12] width 73 height 25
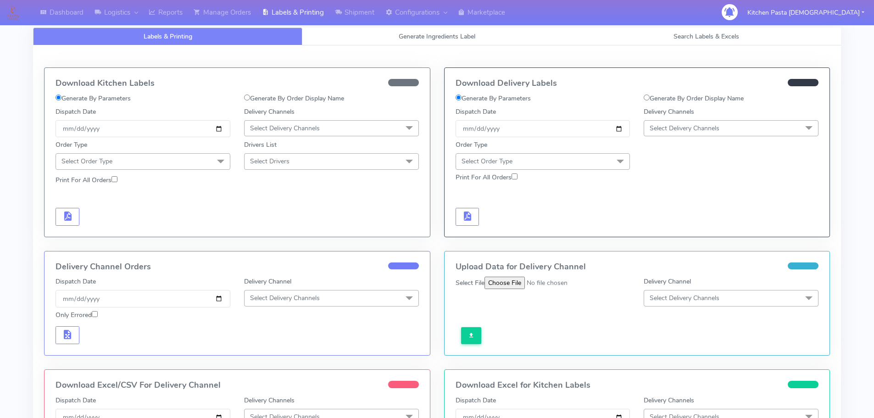
click at [733, 135] on span "Select Delivery Channels" at bounding box center [731, 128] width 175 height 16
click at [672, 229] on div "Yodel" at bounding box center [731, 232] width 165 height 10
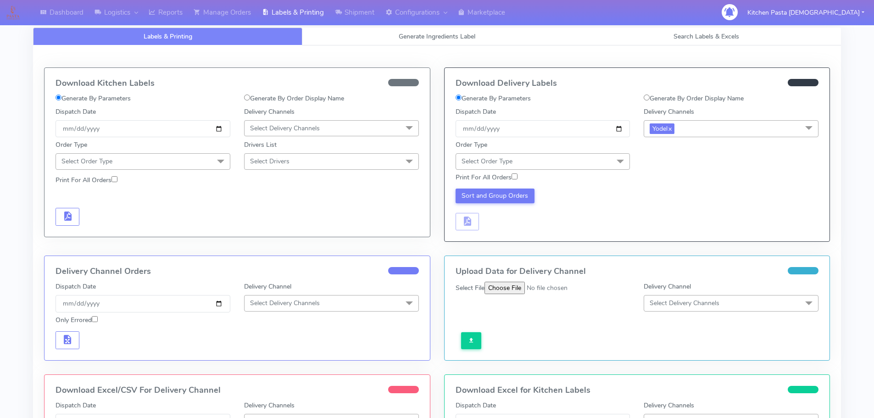
click at [581, 161] on span "Select Order Type" at bounding box center [543, 161] width 175 height 16
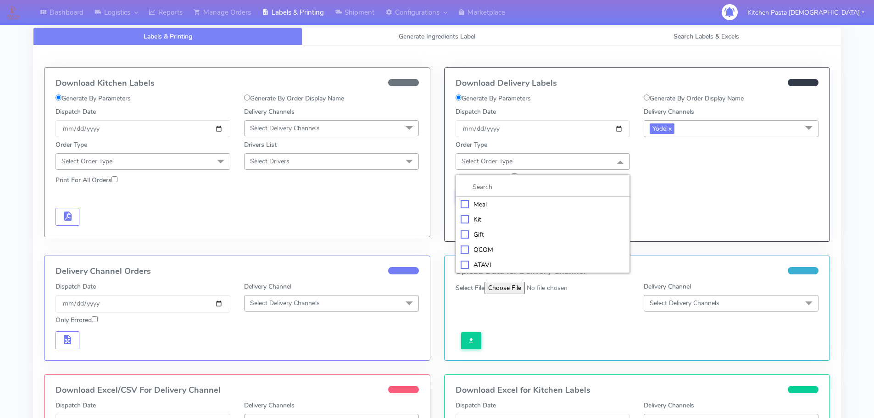
click at [531, 203] on div "Meal" at bounding box center [543, 205] width 165 height 10
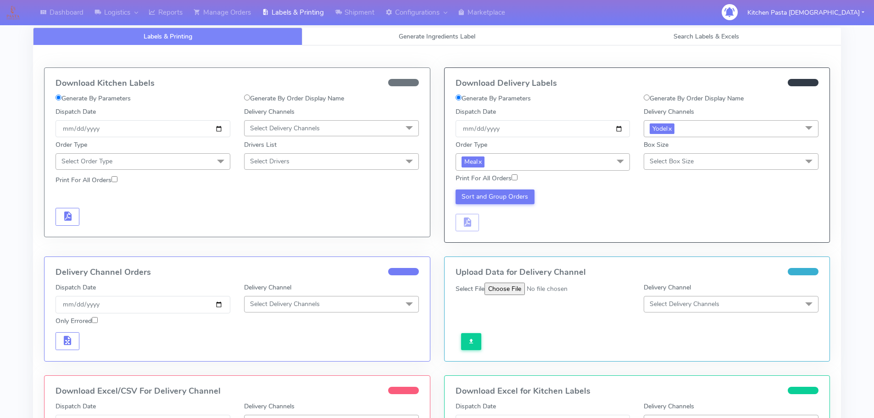
click at [685, 158] on span "Select Box Size" at bounding box center [672, 161] width 44 height 9
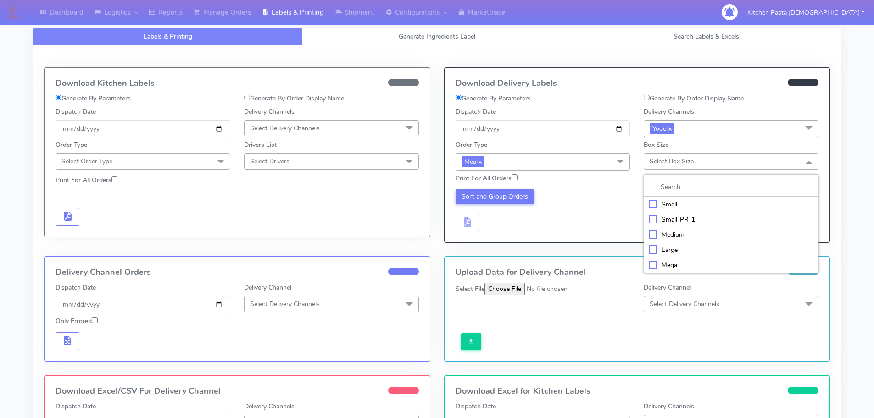
click at [660, 200] on div "Small" at bounding box center [731, 205] width 165 height 10
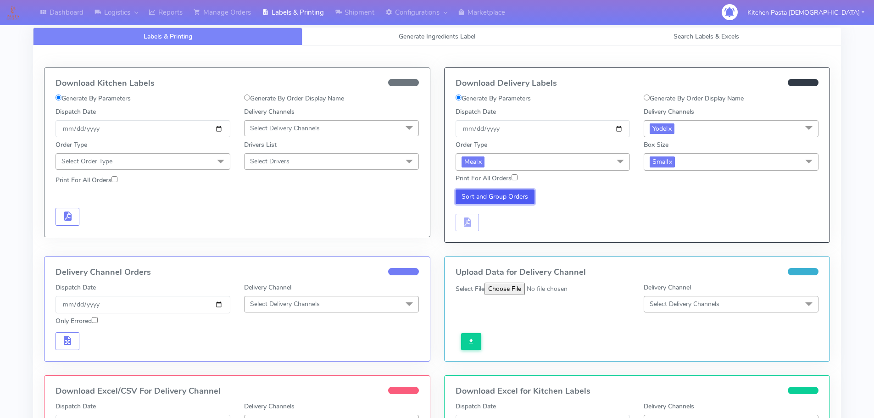
click at [476, 196] on button "Sort and Group Orders" at bounding box center [495, 196] width 79 height 15
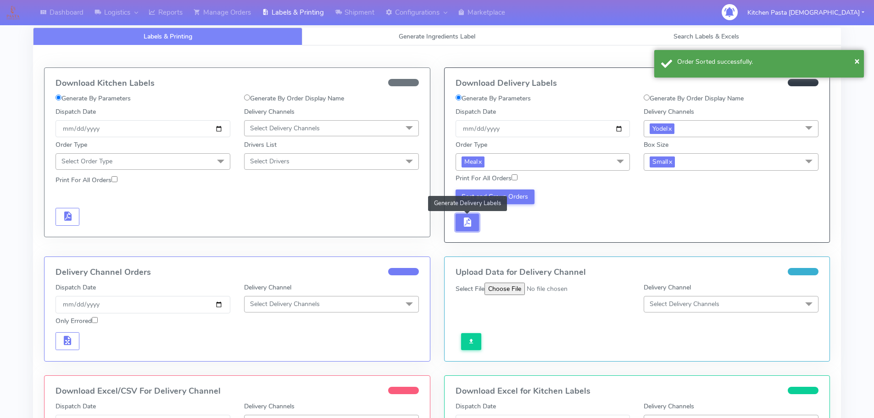
click at [476, 228] on button "button" at bounding box center [468, 223] width 24 height 18
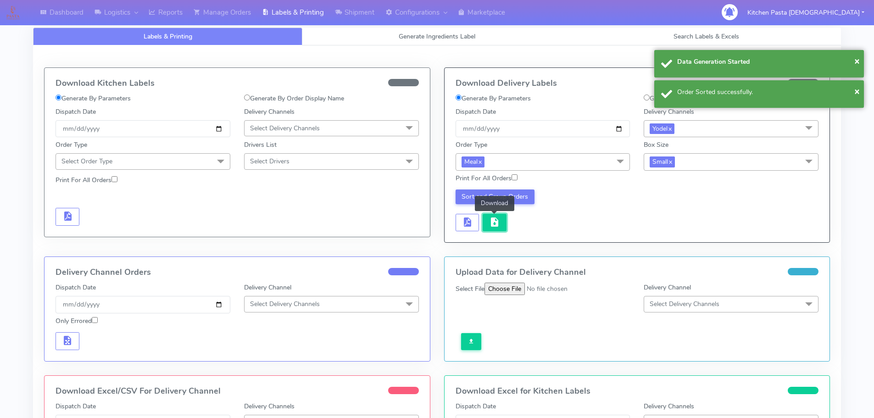
click at [489, 226] on span "button" at bounding box center [494, 224] width 11 height 9
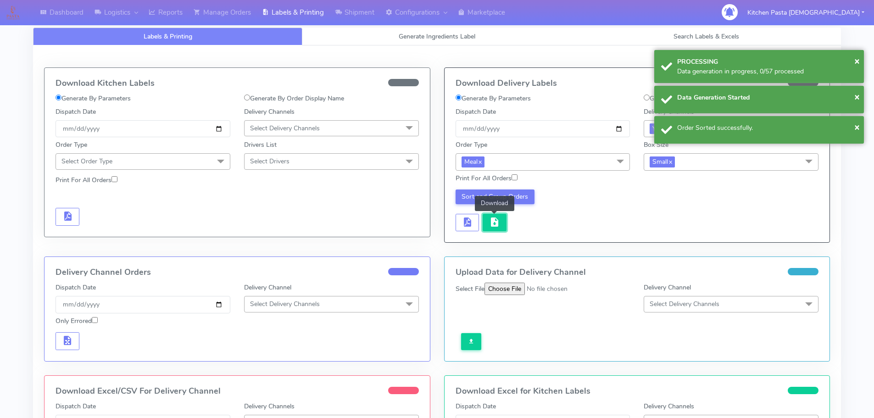
click at [490, 224] on span "button" at bounding box center [494, 224] width 11 height 9
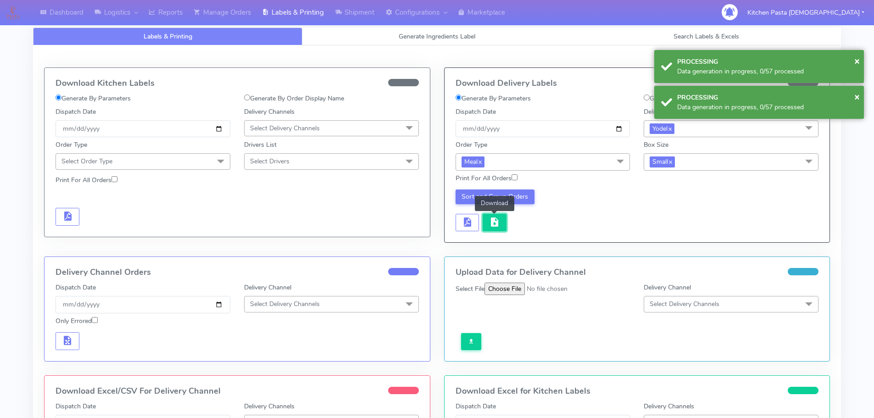
click at [490, 224] on span "button" at bounding box center [494, 224] width 11 height 9
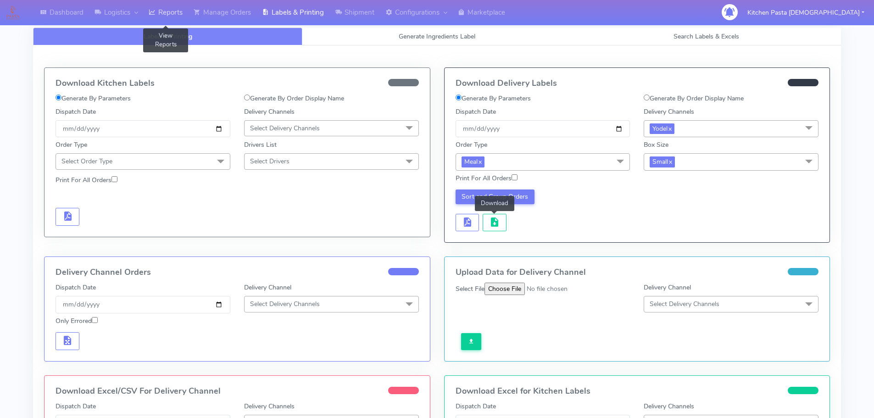
click at [178, 11] on link "Reports" at bounding box center [165, 12] width 45 height 25
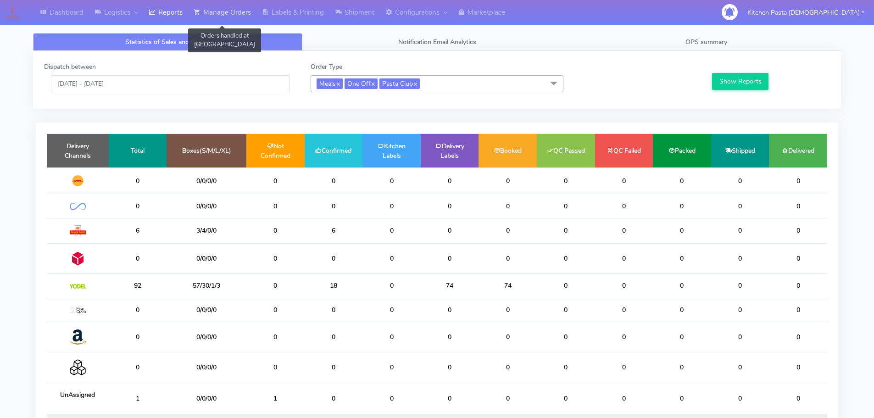
click at [225, 13] on link "Manage Orders" at bounding box center [222, 12] width 68 height 25
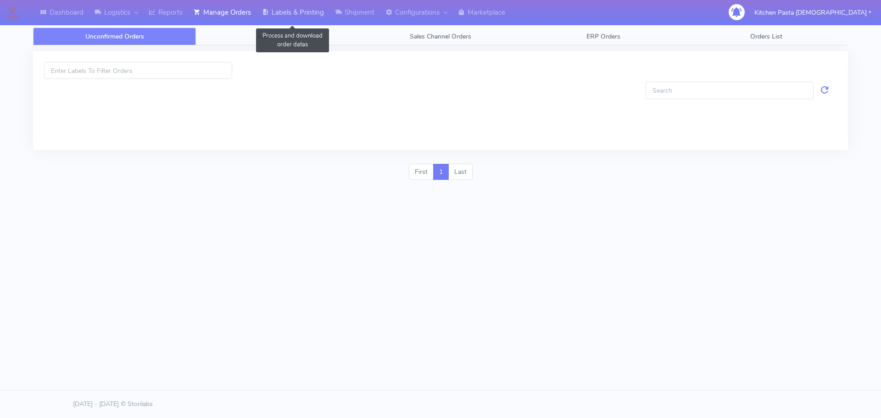
click at [306, 16] on link "Labels & Printing" at bounding box center [292, 12] width 73 height 25
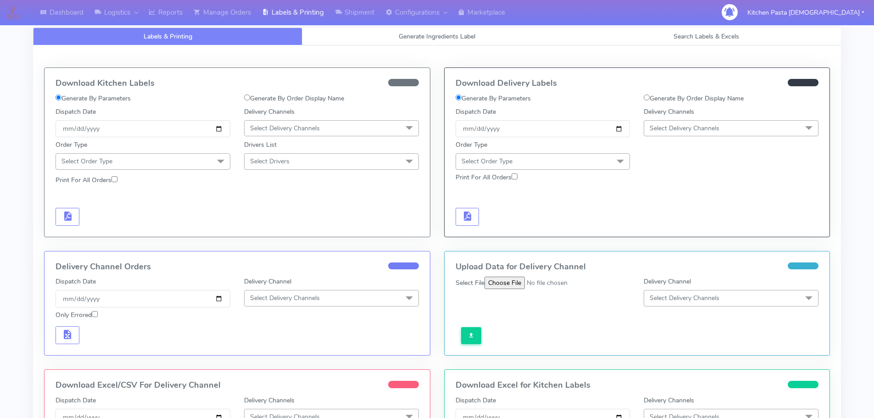
click at [295, 134] on span "Select Delivery Channels" at bounding box center [331, 128] width 175 height 16
click at [295, 203] on div "Royal Mail" at bounding box center [331, 201] width 165 height 10
click at [213, 161] on span at bounding box center [221, 161] width 18 height 17
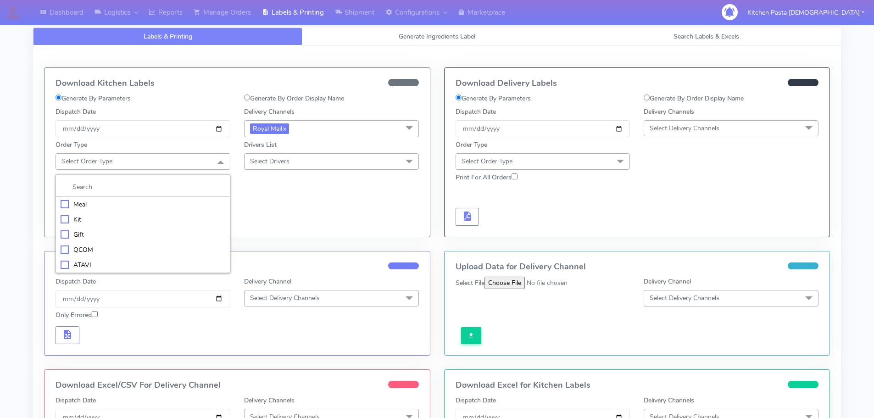
click at [146, 204] on div "Meal" at bounding box center [143, 205] width 165 height 10
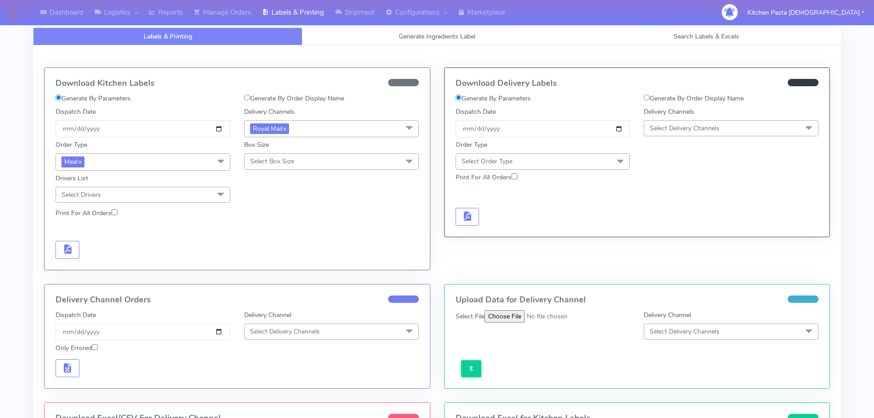
click at [309, 160] on span "Select Box Size" at bounding box center [331, 161] width 175 height 16
click at [281, 232] on div "Medium" at bounding box center [331, 235] width 165 height 10
click at [69, 251] on span "button" at bounding box center [67, 251] width 11 height 9
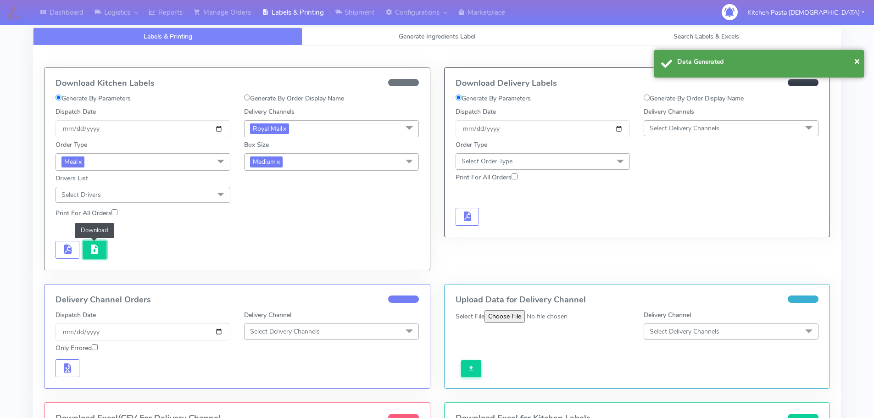
click at [92, 254] on span "button" at bounding box center [94, 251] width 11 height 9
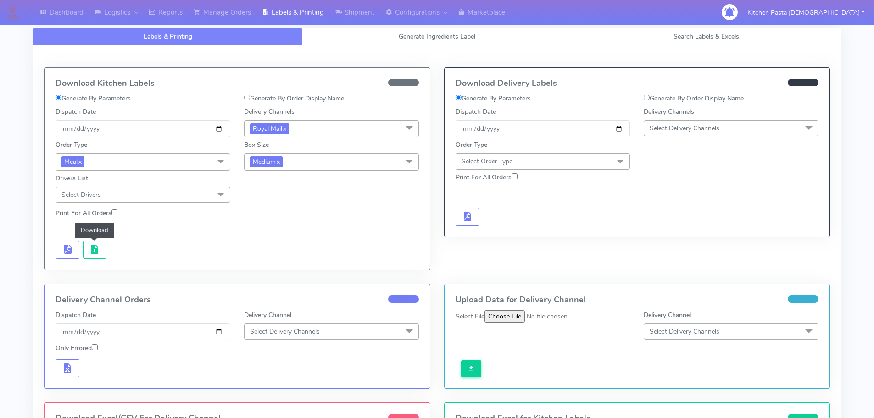
click at [307, 162] on span "Medium x" at bounding box center [331, 161] width 175 height 17
click at [273, 204] on div "Small" at bounding box center [331, 205] width 165 height 10
click at [72, 254] on span "button" at bounding box center [67, 251] width 11 height 9
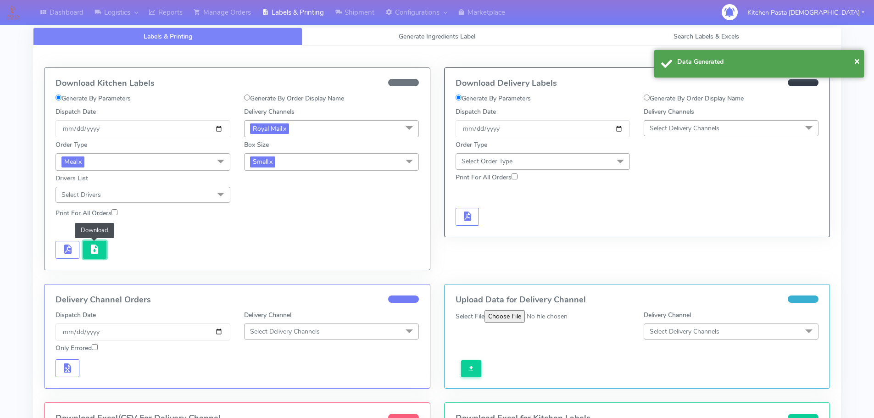
click at [89, 253] on span "button" at bounding box center [94, 251] width 11 height 9
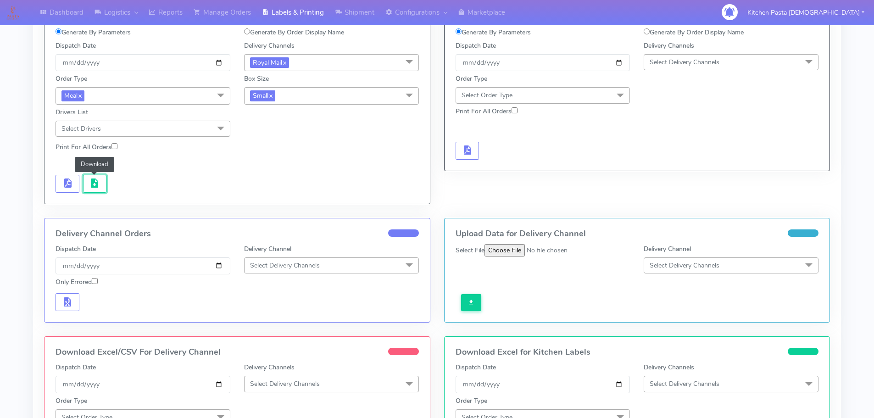
scroll to position [184, 0]
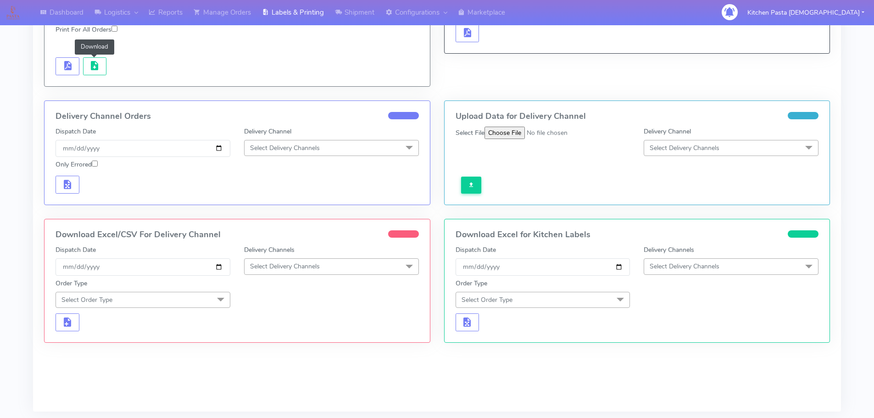
click at [324, 267] on span "Select Delivery Channels" at bounding box center [331, 266] width 175 height 16
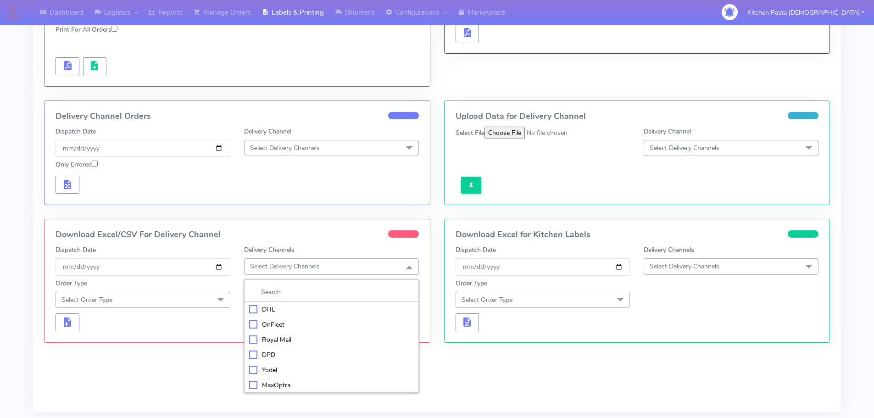
click at [294, 340] on div "Royal Mail" at bounding box center [331, 340] width 165 height 10
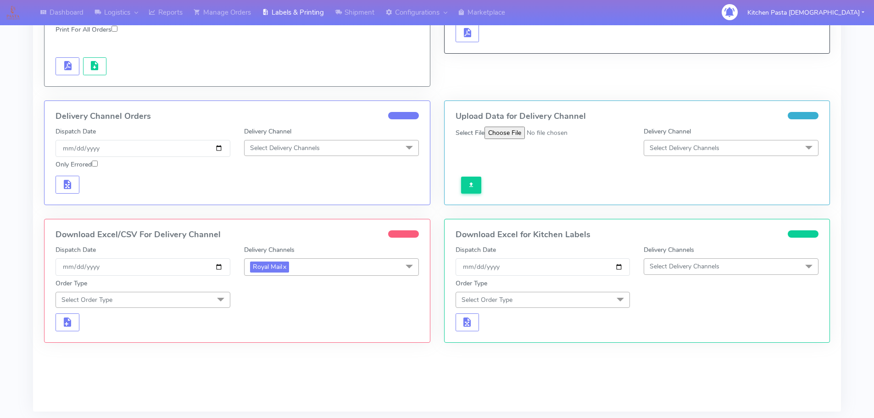
click at [221, 298] on span at bounding box center [221, 300] width 18 height 17
click at [151, 336] on li "Meal" at bounding box center [143, 342] width 174 height 15
click at [282, 307] on span "Select Box Size" at bounding box center [331, 300] width 175 height 16
click at [282, 371] on div "Medium" at bounding box center [331, 373] width 165 height 10
click at [72, 323] on span "button" at bounding box center [67, 325] width 11 height 9
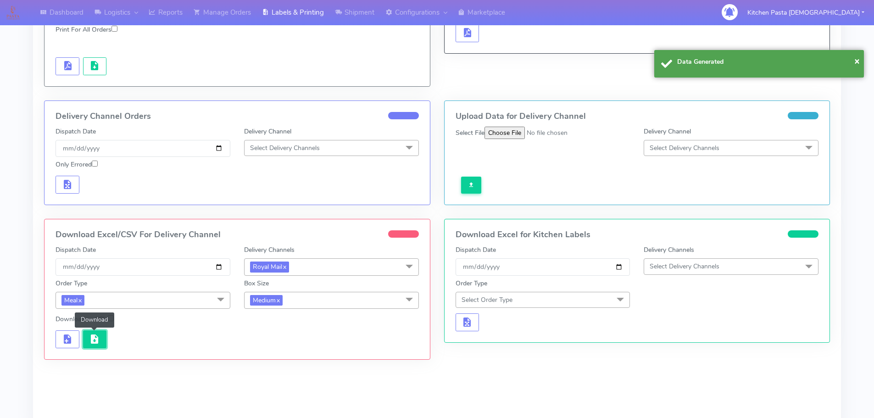
click at [92, 344] on span "button" at bounding box center [94, 341] width 11 height 9
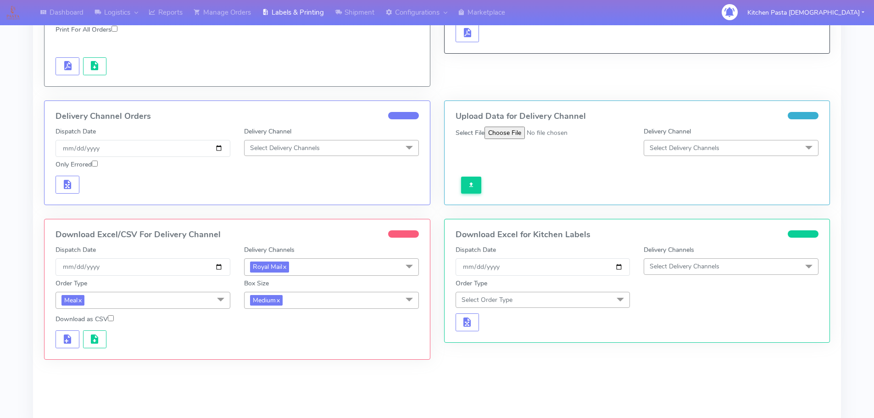
click at [351, 298] on span "Medium x" at bounding box center [331, 300] width 175 height 17
click at [314, 350] on li "Small" at bounding box center [332, 343] width 174 height 15
click at [62, 344] on span "button" at bounding box center [67, 341] width 11 height 9
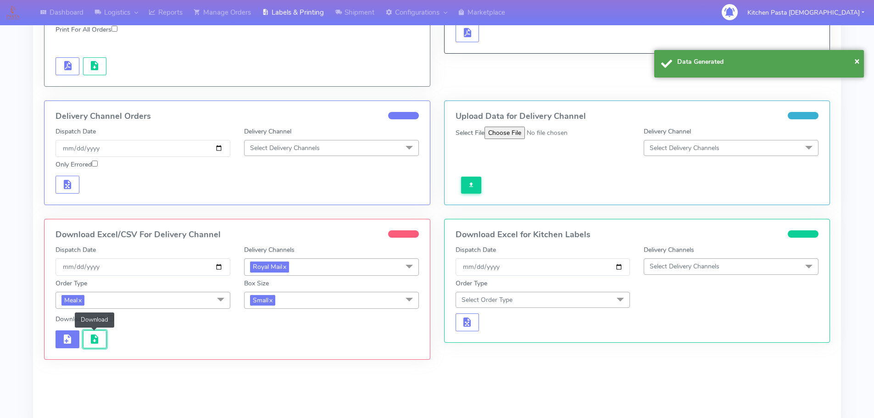
click at [93, 340] on span "button" at bounding box center [94, 341] width 11 height 9
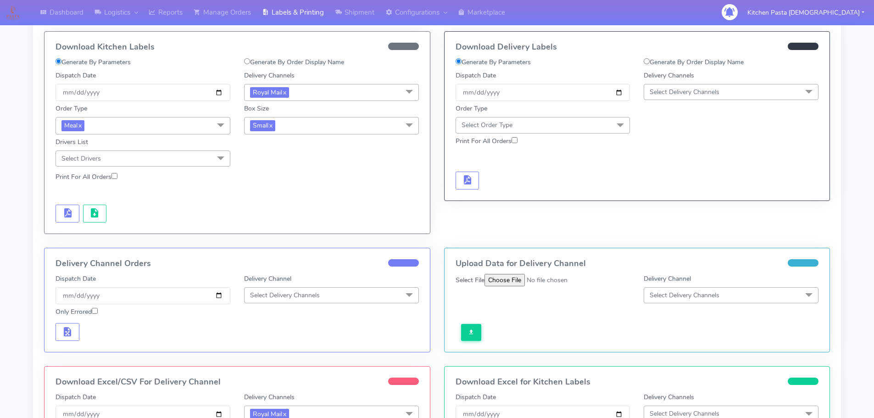
scroll to position [0, 0]
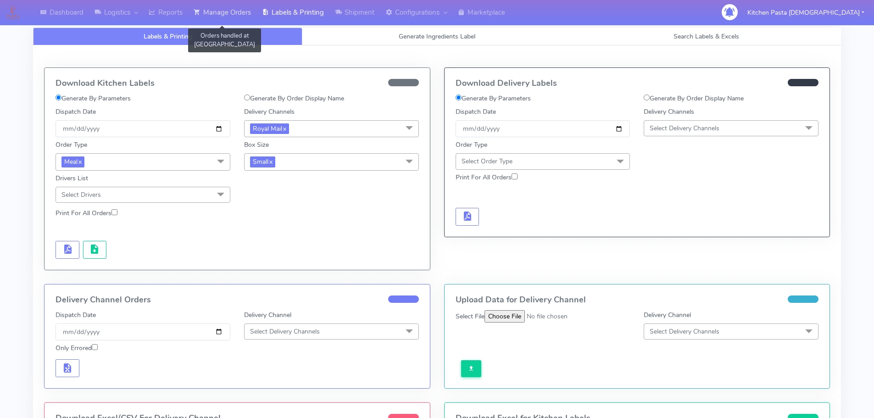
click at [212, 8] on link "Manage Orders" at bounding box center [222, 12] width 68 height 25
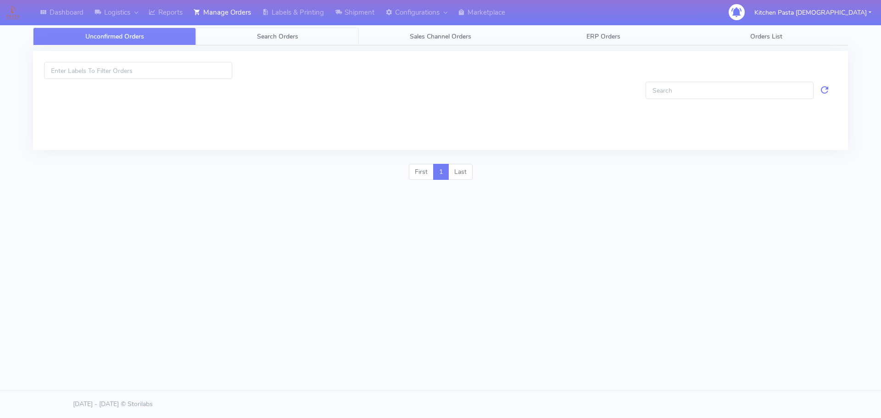
click at [275, 35] on span "Search Orders" at bounding box center [277, 36] width 41 height 9
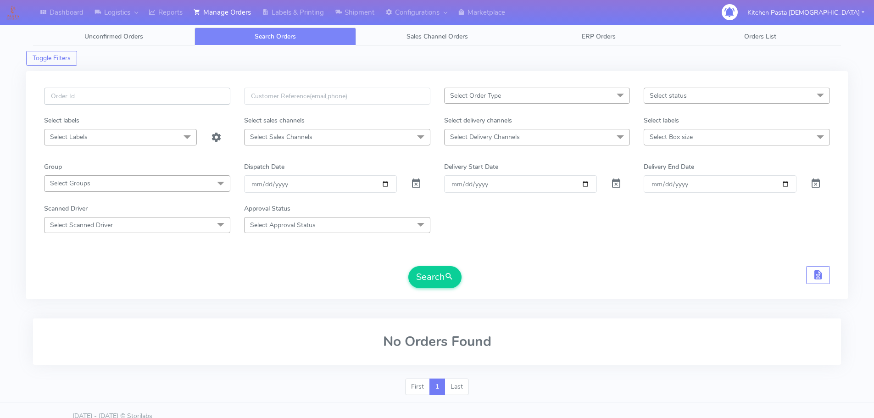
paste input "#1615477_1"
type input "#1615477_1"
click at [424, 279] on button "Search" at bounding box center [434, 277] width 53 height 22
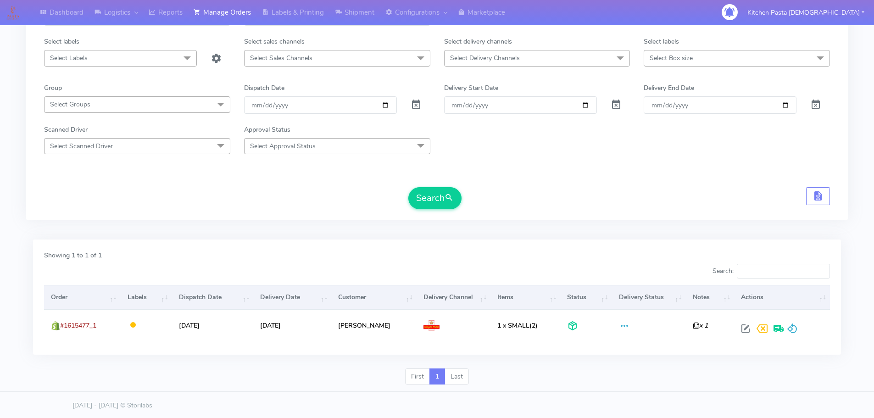
scroll to position [80, 0]
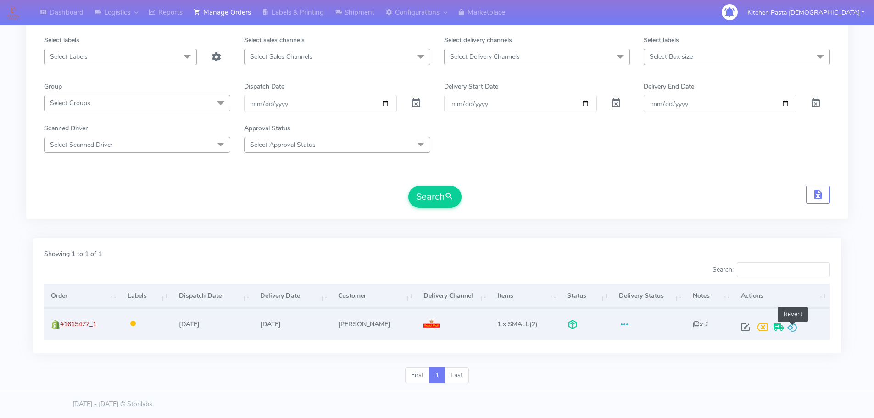
click at [795, 333] on span at bounding box center [792, 329] width 11 height 9
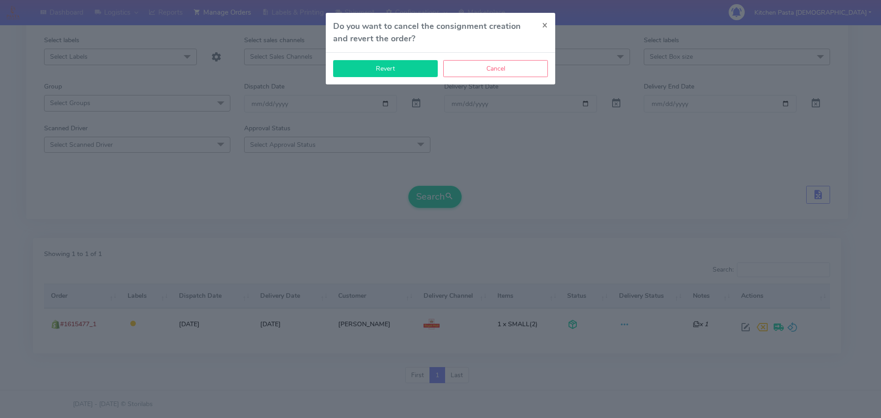
click at [395, 74] on button "Revert" at bounding box center [385, 68] width 105 height 17
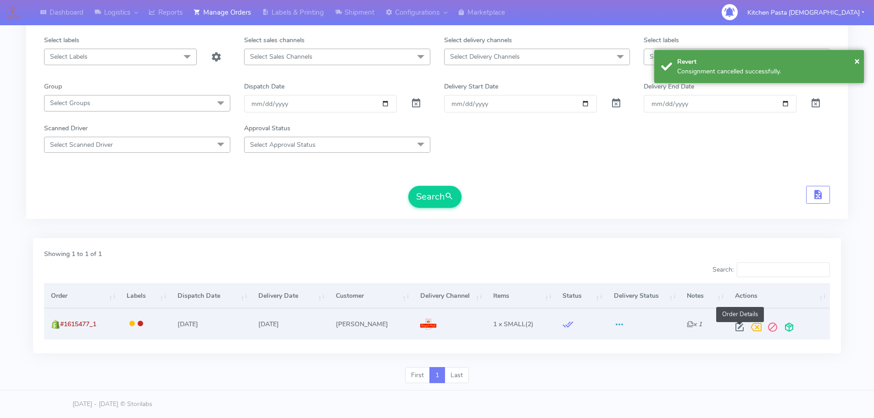
click at [741, 327] on span at bounding box center [739, 329] width 17 height 9
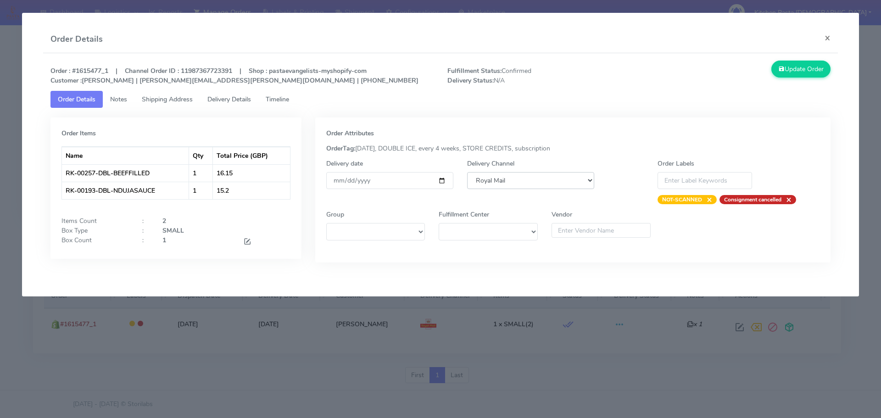
drag, startPoint x: 535, startPoint y: 182, endPoint x: 527, endPoint y: 187, distance: 10.1
click at [535, 182] on select "DHL OnFleet Royal Mail DPD Yodel MaxOptra Amazon Collection" at bounding box center [530, 180] width 127 height 17
select select "5"
click at [467, 172] on select "DHL OnFleet Royal Mail DPD Yodel MaxOptra Amazon Collection" at bounding box center [530, 180] width 127 height 17
click at [792, 66] on button "Update Order" at bounding box center [801, 69] width 60 height 17
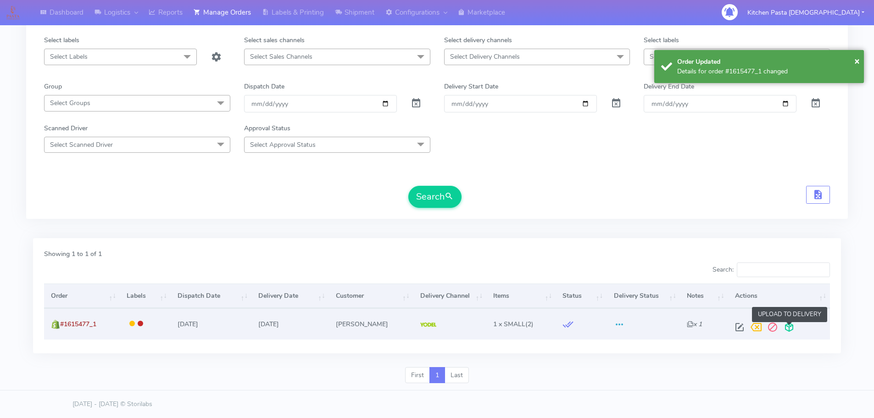
click at [788, 330] on span at bounding box center [789, 329] width 17 height 9
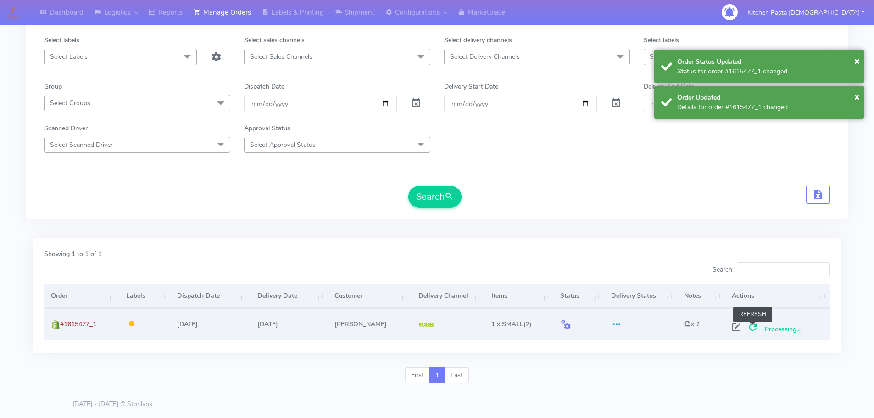
click at [753, 326] on span at bounding box center [753, 329] width 17 height 9
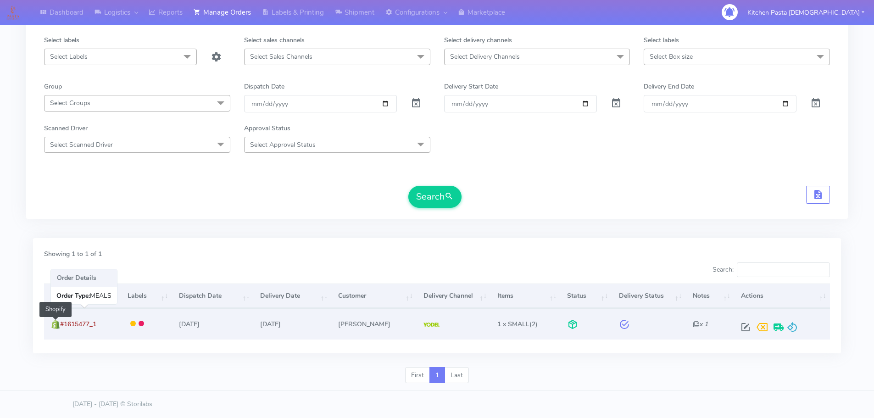
drag, startPoint x: 112, startPoint y: 320, endPoint x: 58, endPoint y: 327, distance: 54.5
click at [58, 327] on td "#1615477_1 Shopify" at bounding box center [82, 323] width 76 height 31
copy span "#1615477_1"
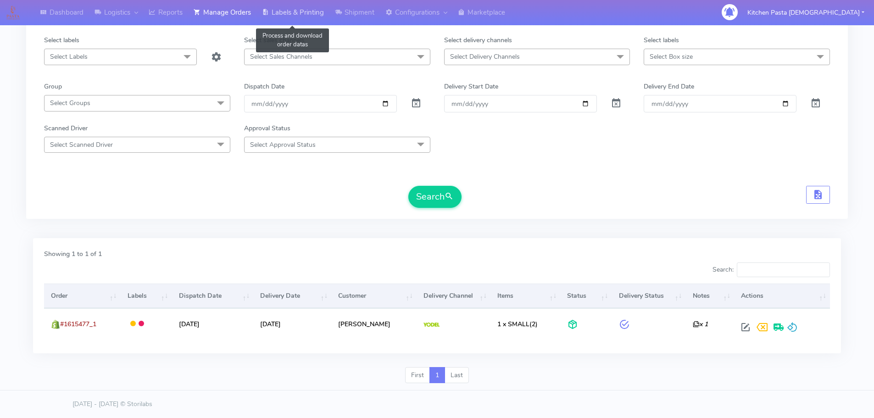
click at [295, 10] on link "Labels & Printing" at bounding box center [292, 12] width 73 height 25
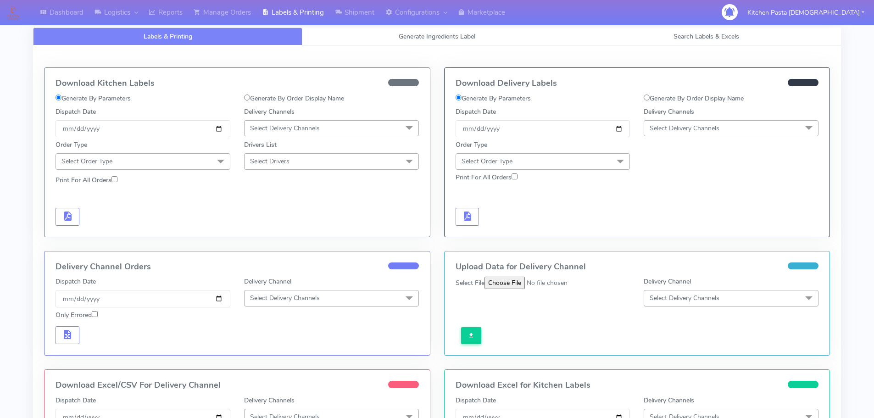
click at [713, 102] on label "Generate By Order Display Name" at bounding box center [694, 99] width 100 height 10
click at [650, 100] on input "Generate By Order Display Name" at bounding box center [647, 98] width 6 height 6
radio input "true"
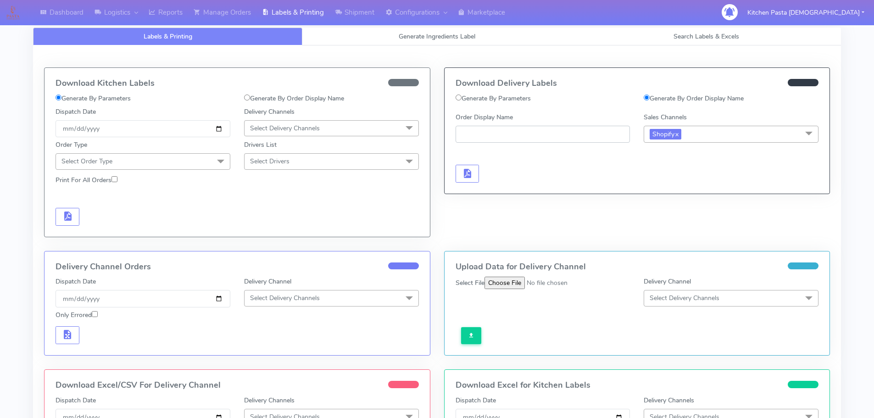
paste input "#1615477_1"
type input "#1615477_1"
click at [472, 176] on span "button" at bounding box center [467, 175] width 11 height 9
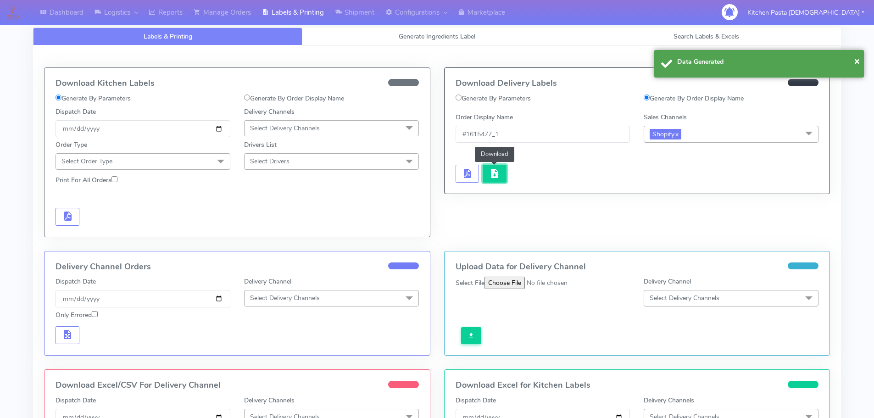
click at [502, 174] on button "button" at bounding box center [495, 174] width 24 height 18
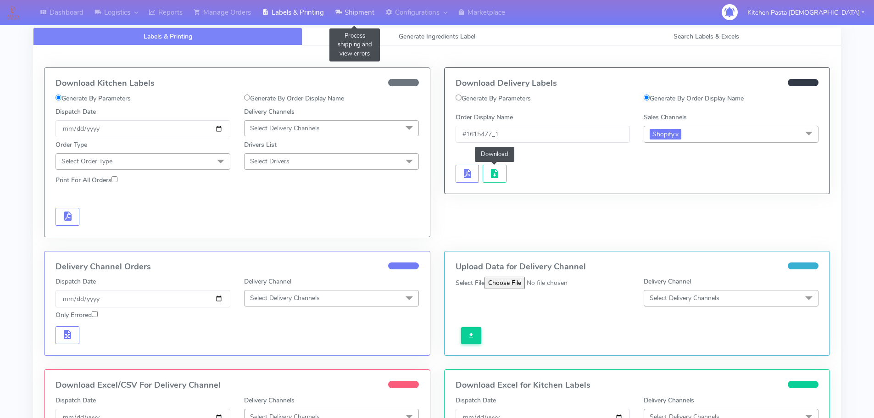
click at [341, 12] on icon at bounding box center [338, 12] width 7 height 9
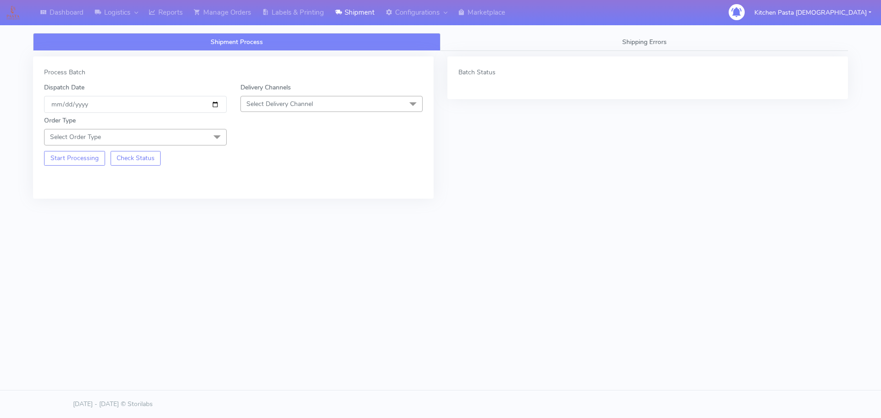
click at [306, 110] on span "Select Delivery Channel" at bounding box center [331, 104] width 183 height 16
click at [263, 208] on div "Yodel" at bounding box center [331, 207] width 173 height 10
click at [190, 134] on span "Select Order Type" at bounding box center [135, 137] width 183 height 16
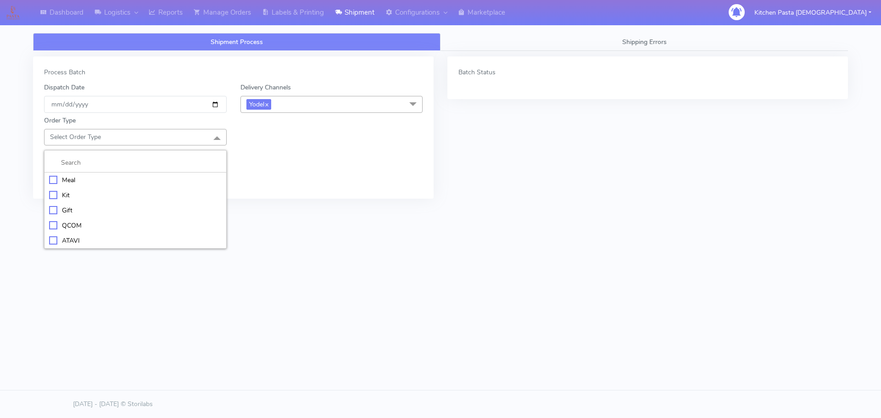
click at [130, 176] on div "Meal" at bounding box center [135, 180] width 173 height 10
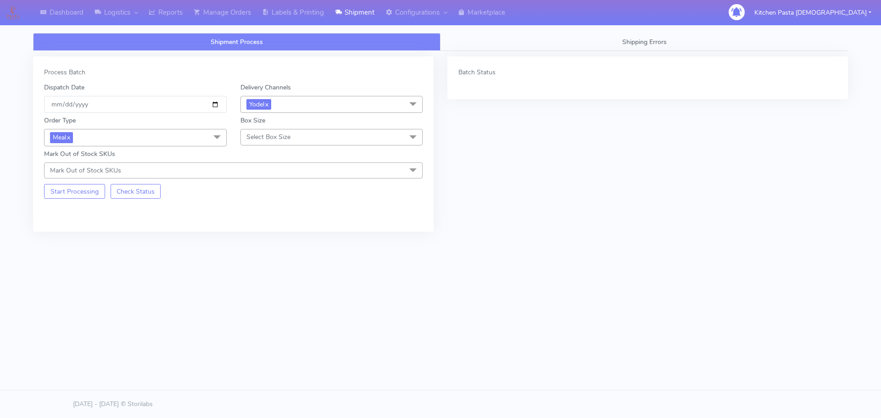
click at [310, 134] on span "Select Box Size" at bounding box center [331, 137] width 183 height 16
click at [280, 211] on div "Medium" at bounding box center [331, 211] width 173 height 10
click at [90, 196] on button "Start Processing" at bounding box center [74, 191] width 61 height 15
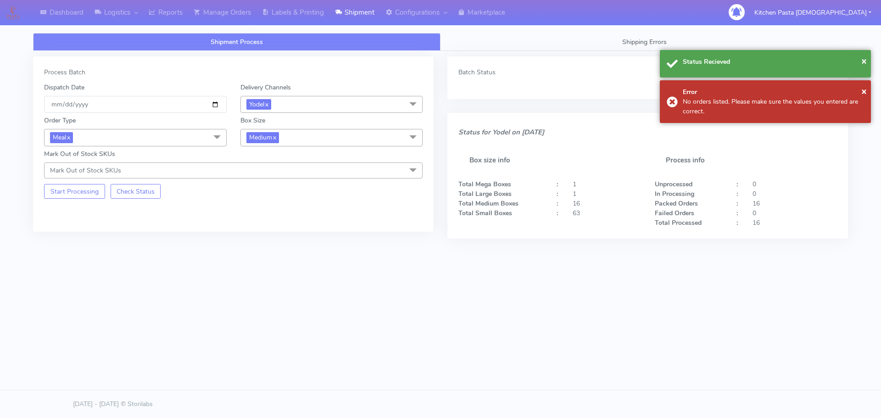
click at [320, 138] on span "Medium x" at bounding box center [331, 137] width 183 height 17
click at [274, 179] on div "Small" at bounding box center [331, 181] width 173 height 10
click at [78, 194] on button "Start Processing" at bounding box center [74, 191] width 61 height 15
click at [93, 186] on button "Start Processing" at bounding box center [74, 191] width 61 height 15
click at [320, 134] on span "Small x" at bounding box center [331, 137] width 183 height 17
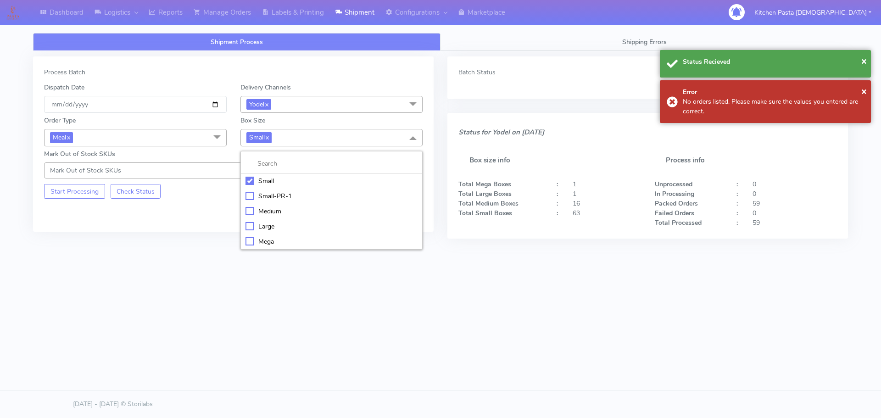
click at [265, 207] on div "Medium" at bounding box center [331, 211] width 173 height 10
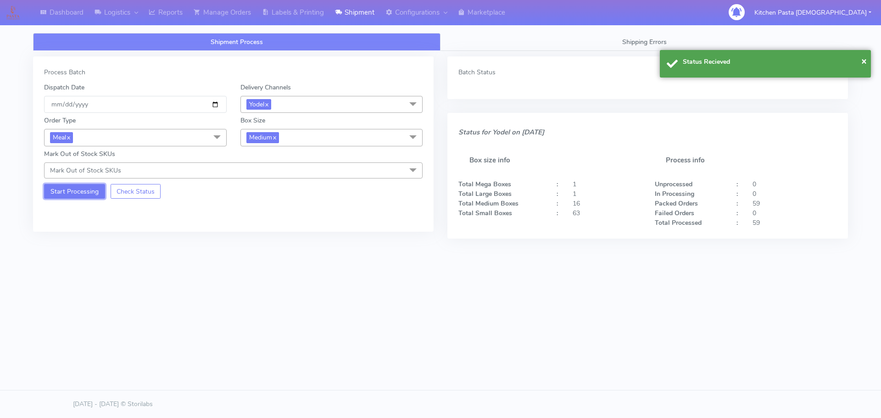
click at [84, 193] on button "Start Processing" at bounding box center [74, 191] width 61 height 15
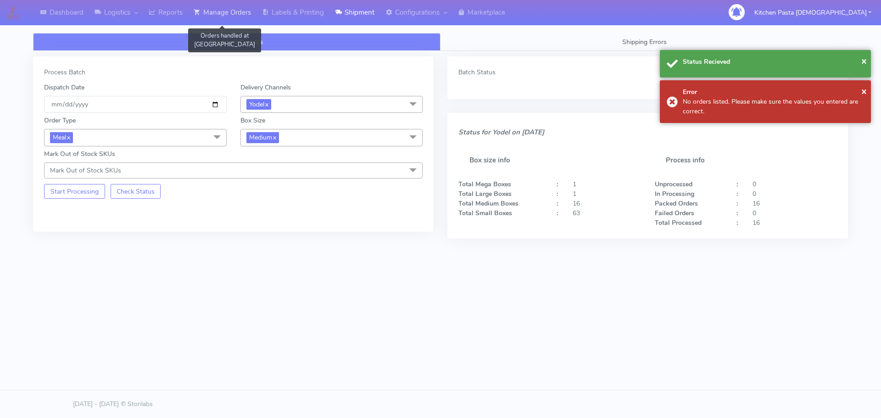
click at [242, 20] on link "Manage Orders" at bounding box center [222, 12] width 68 height 25
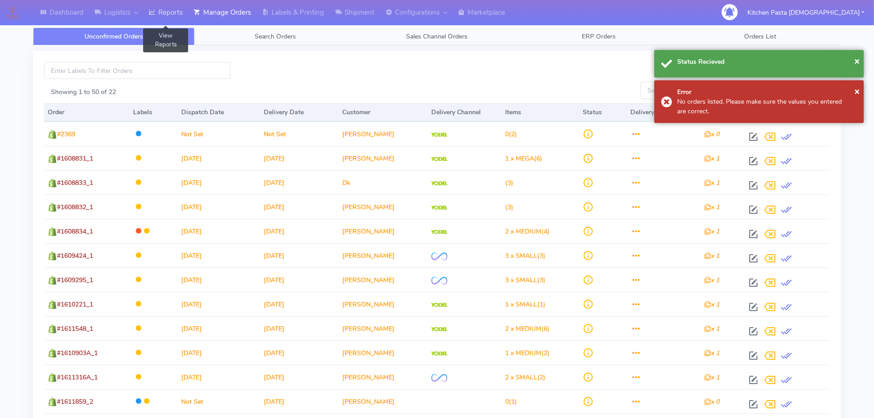
click at [178, 21] on link "Reports" at bounding box center [165, 12] width 45 height 25
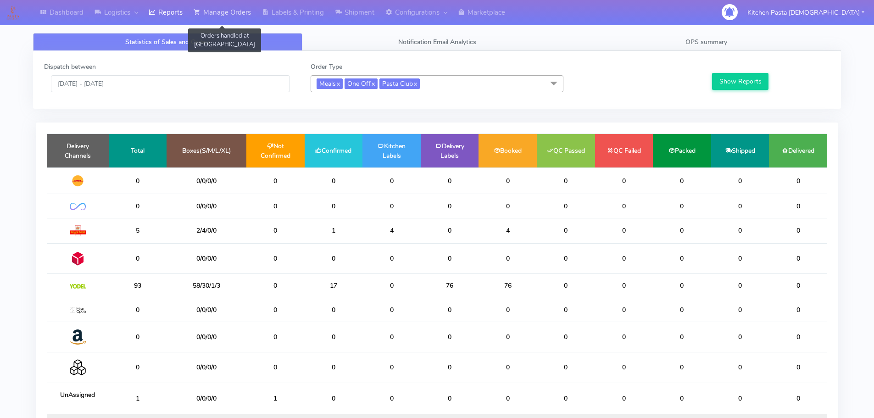
click at [251, 14] on link "Manage Orders" at bounding box center [222, 12] width 68 height 25
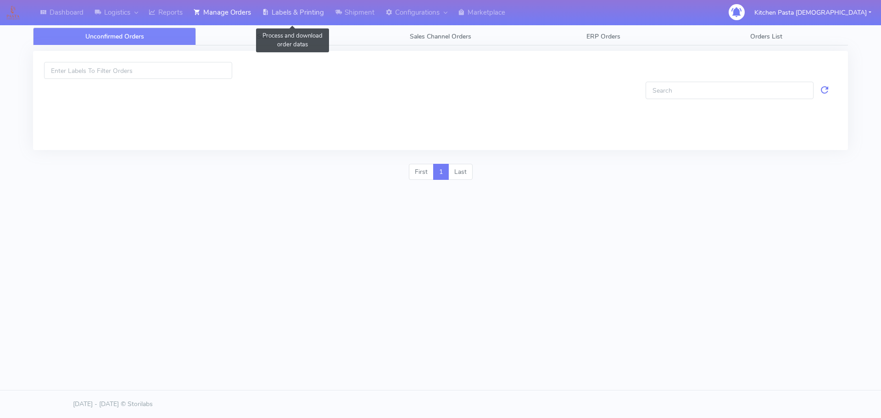
click at [278, 14] on link "Labels & Printing" at bounding box center [292, 12] width 73 height 25
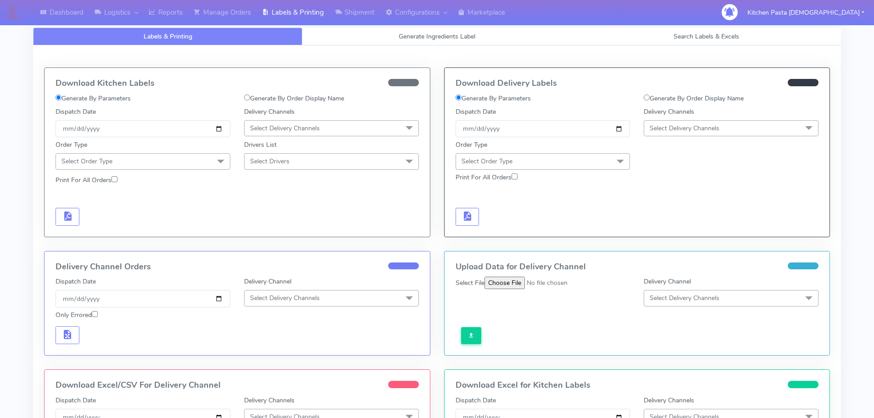
drag, startPoint x: 287, startPoint y: 114, endPoint x: 284, endPoint y: 121, distance: 7.3
click at [287, 114] on label "Delivery Channels" at bounding box center [269, 112] width 50 height 10
click at [290, 122] on span "Select Delivery Channels" at bounding box center [331, 128] width 175 height 16
drag, startPoint x: 278, startPoint y: 203, endPoint x: 271, endPoint y: 200, distance: 7.4
click at [278, 203] on div "Royal Mail" at bounding box center [331, 201] width 165 height 10
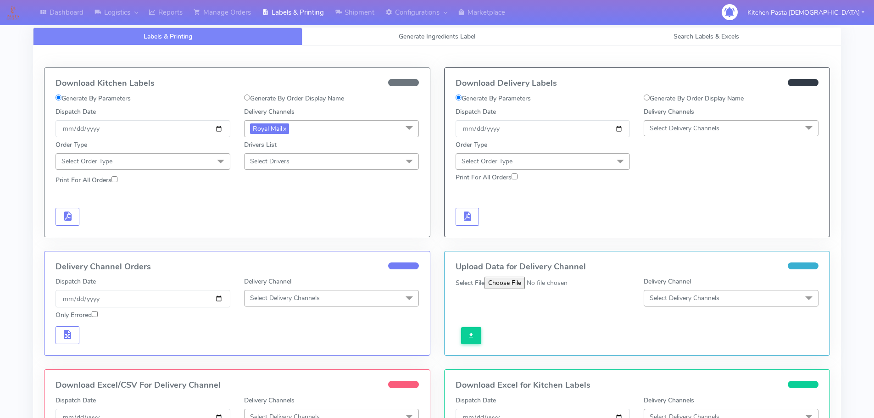
click at [199, 161] on span "Select Order Type" at bounding box center [143, 161] width 175 height 16
click at [154, 205] on div "Meal" at bounding box center [143, 205] width 165 height 10
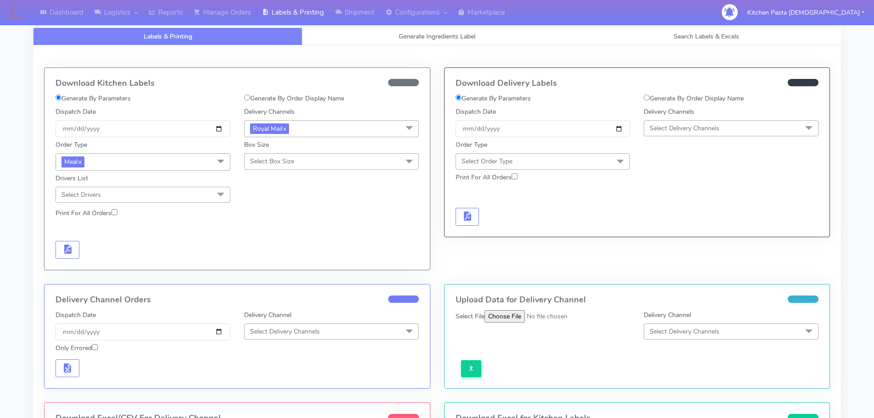
click at [296, 154] on span "Select Box Size" at bounding box center [331, 161] width 175 height 16
drag, startPoint x: 279, startPoint y: 232, endPoint x: 245, endPoint y: 228, distance: 34.6
click at [280, 231] on div "Medium" at bounding box center [331, 235] width 165 height 10
click at [79, 248] on button "button" at bounding box center [68, 250] width 24 height 18
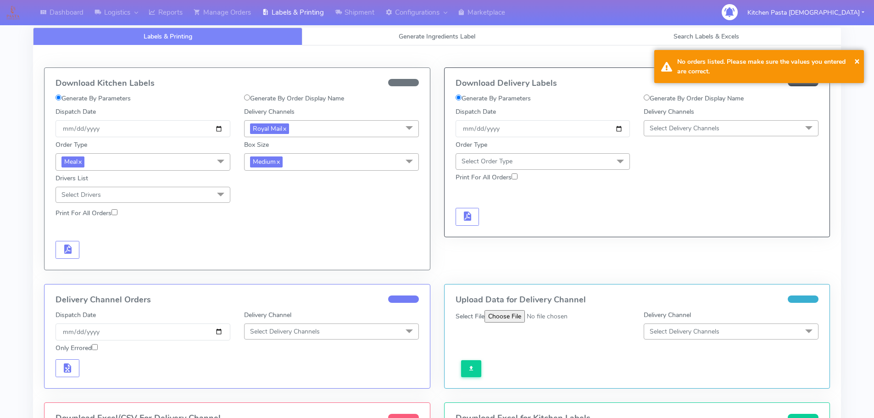
click at [320, 162] on span "Medium x" at bounding box center [331, 161] width 175 height 17
drag, startPoint x: 275, startPoint y: 207, endPoint x: 224, endPoint y: 207, distance: 51.4
click at [276, 207] on div "Small" at bounding box center [331, 205] width 165 height 10
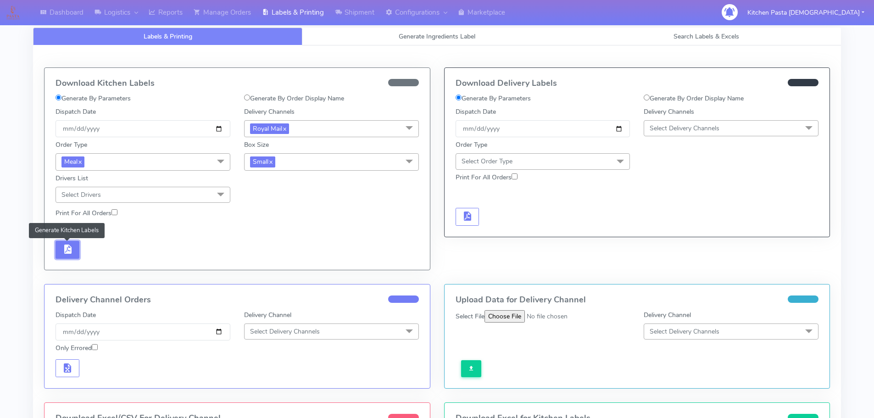
click at [73, 244] on button "button" at bounding box center [68, 250] width 24 height 18
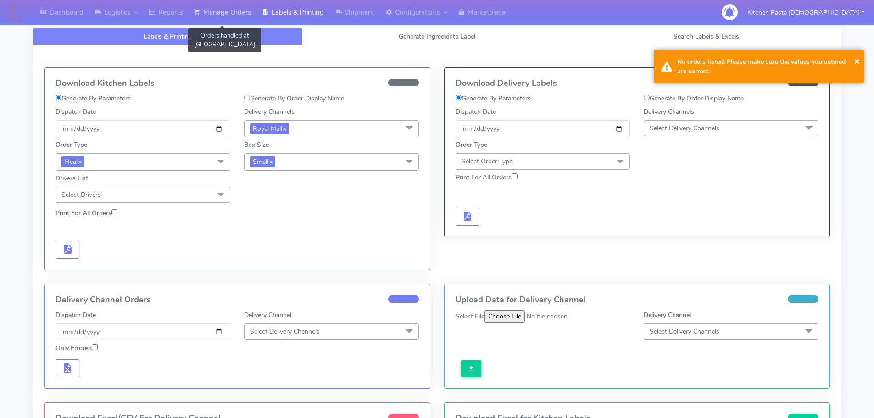
click at [208, 20] on link "Manage Orders" at bounding box center [222, 12] width 68 height 25
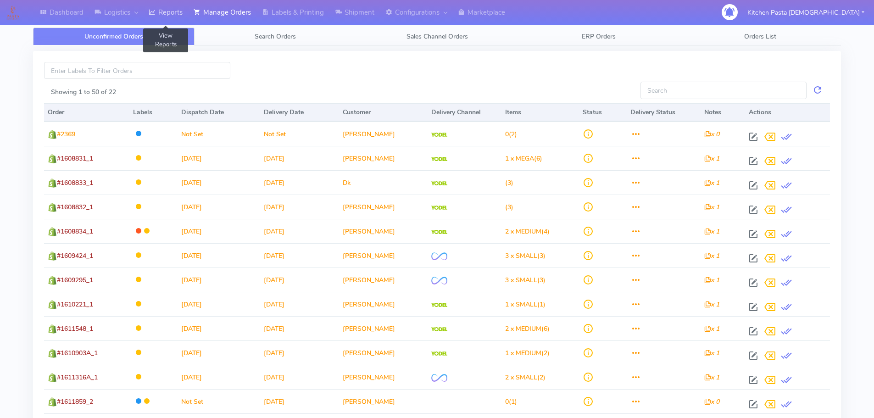
click at [175, 9] on link "Reports" at bounding box center [165, 12] width 45 height 25
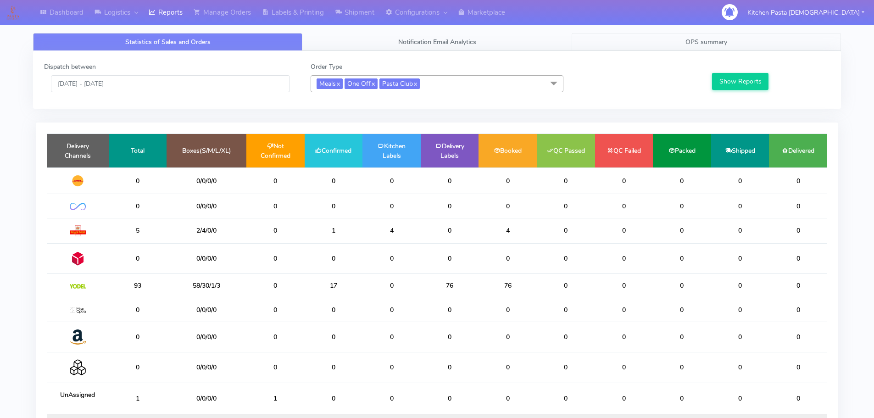
click at [649, 37] on link "OPS summary" at bounding box center [706, 42] width 269 height 18
click at [356, 19] on link "Shipment" at bounding box center [354, 12] width 50 height 25
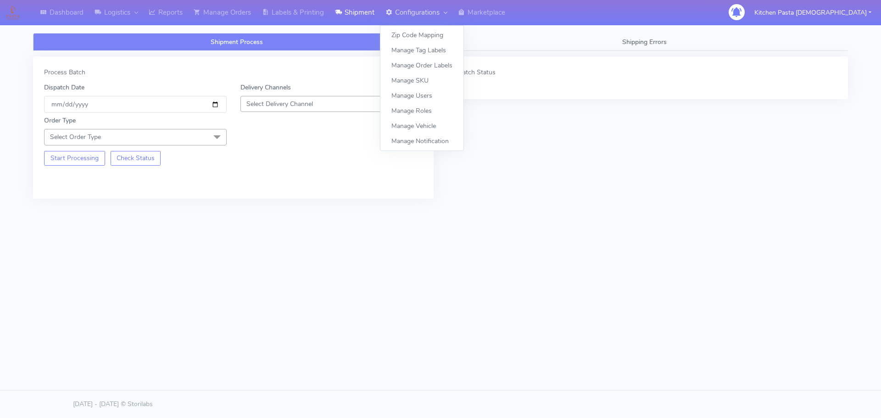
click at [424, 9] on link "Configurations" at bounding box center [416, 12] width 72 height 25
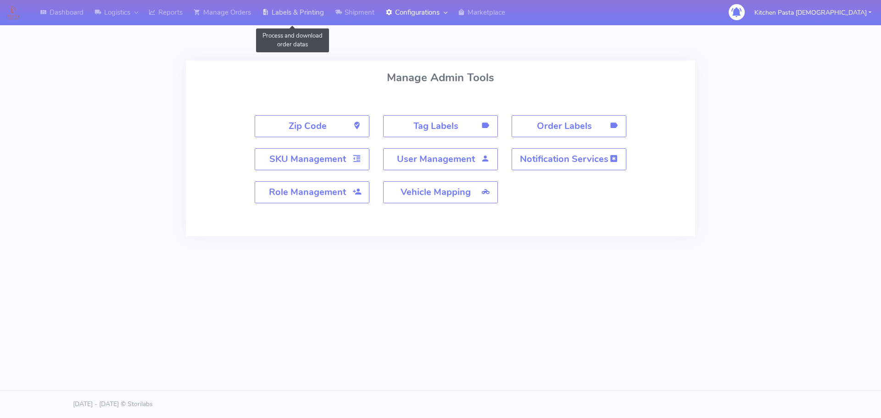
click at [304, 6] on link "Labels & Printing" at bounding box center [292, 12] width 73 height 25
